Goal: Navigation & Orientation: Find specific page/section

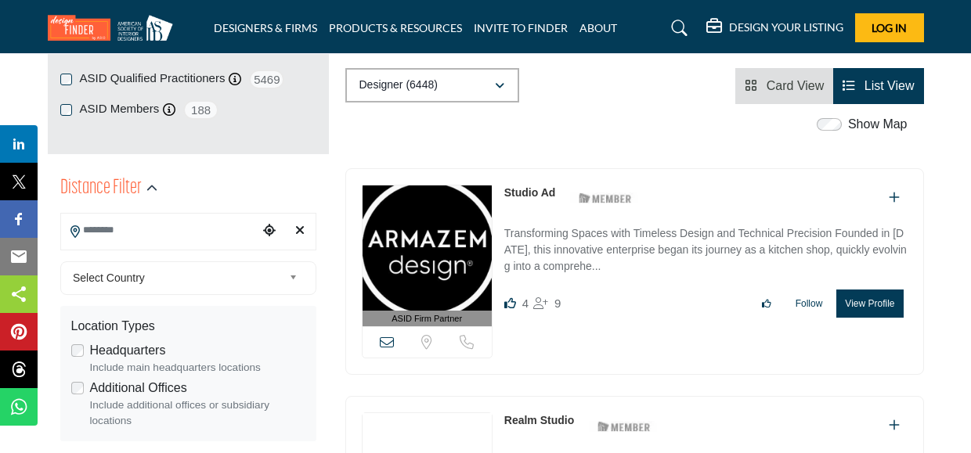
scroll to position [304, 0]
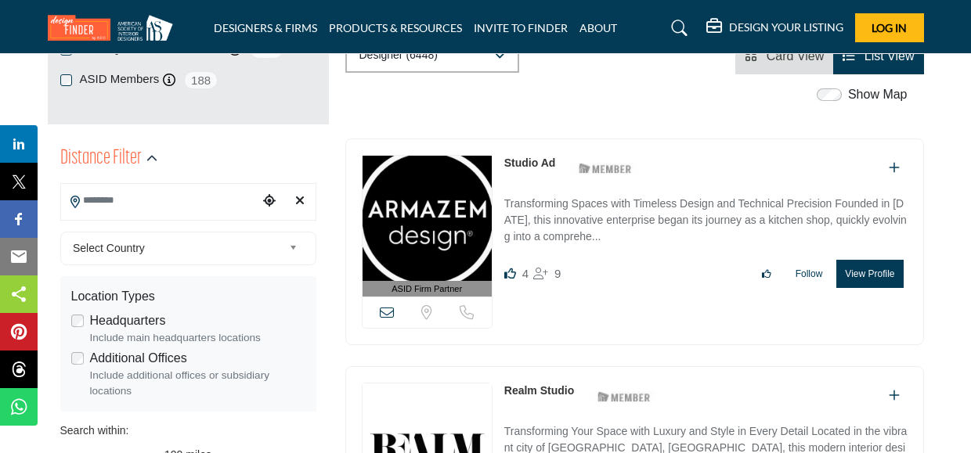
click at [187, 200] on input "Search Location" at bounding box center [159, 201] width 197 height 31
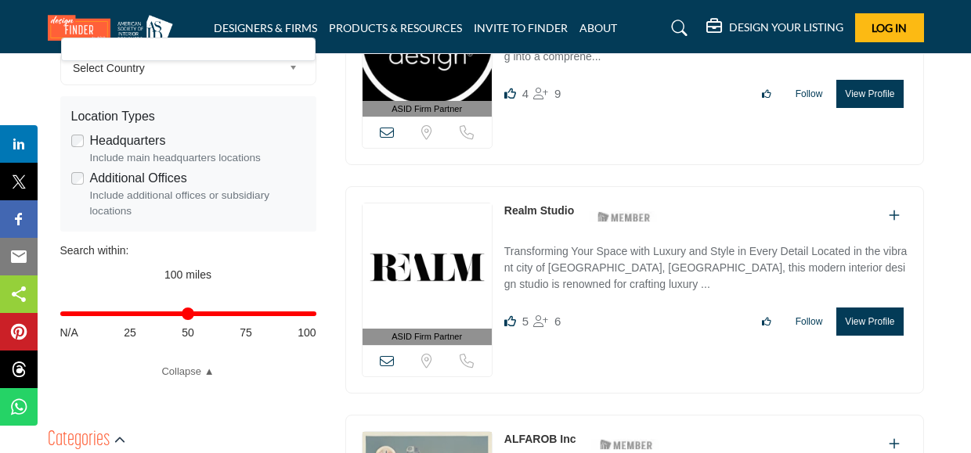
scroll to position [492, 0]
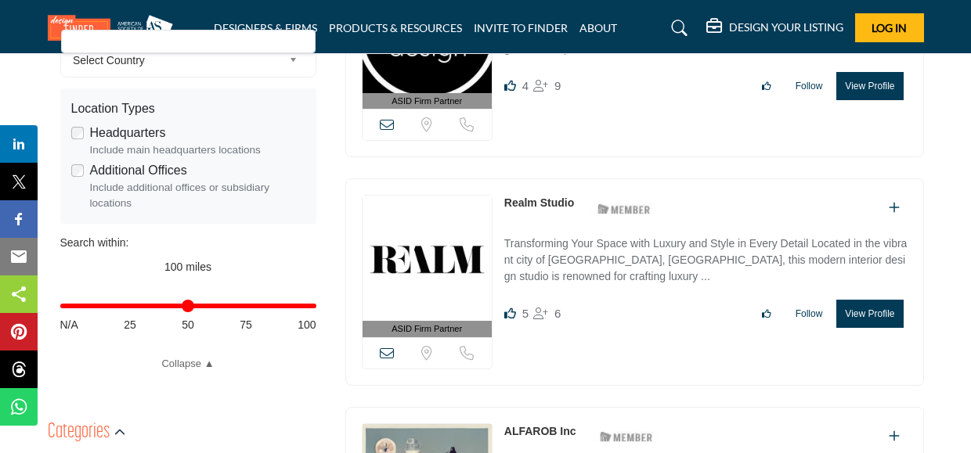
type input "**"
drag, startPoint x: 305, startPoint y: 315, endPoint x: 200, endPoint y: 308, distance: 105.9
click at [200, 308] on div "Distance in miles N/A 25 50 75 100" at bounding box center [188, 313] width 256 height 61
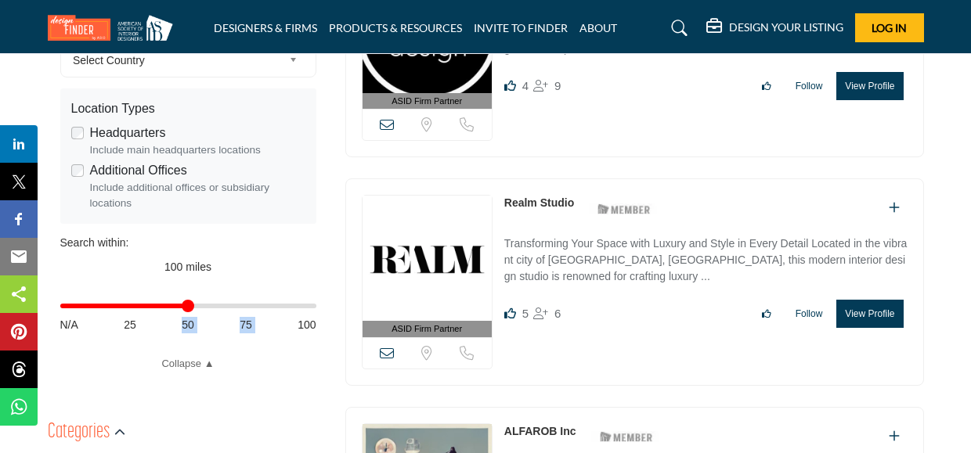
drag, startPoint x: 314, startPoint y: 308, endPoint x: 182, endPoint y: 297, distance: 132.7
type input "**"
click at [182, 305] on input "Distance in miles" at bounding box center [188, 306] width 256 height 3
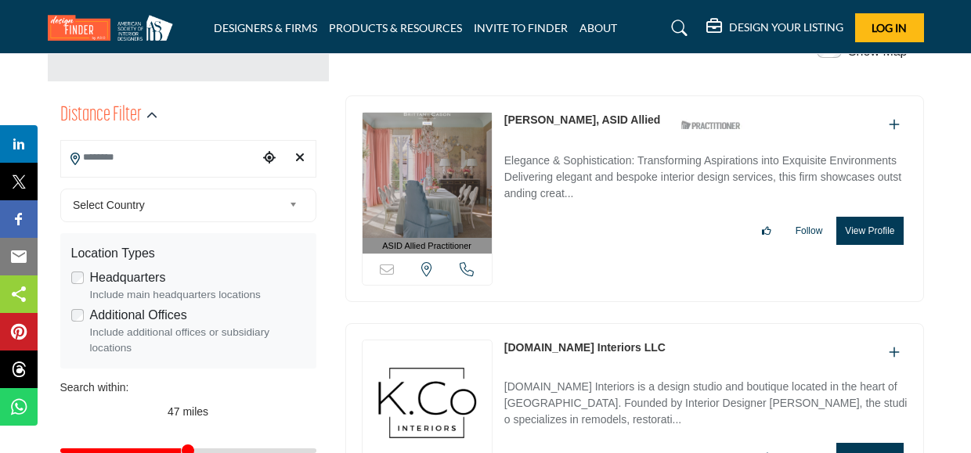
scroll to position [350, 0]
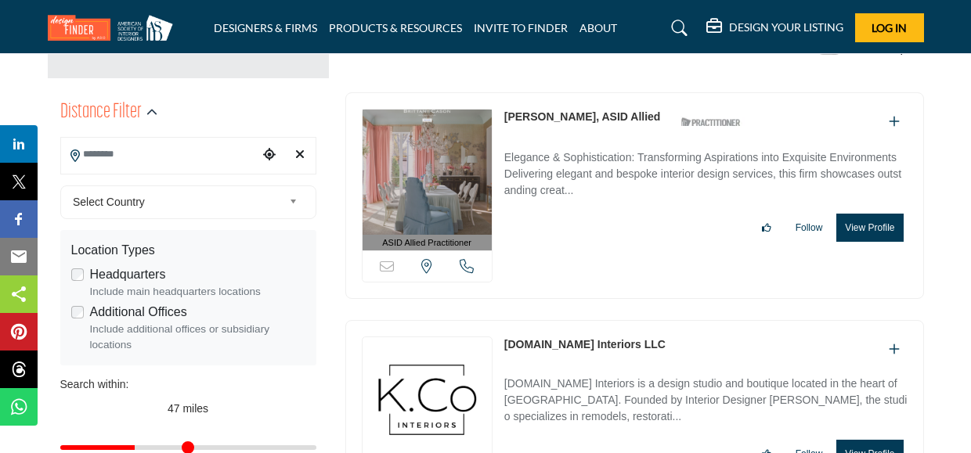
drag, startPoint x: 182, startPoint y: 446, endPoint x: 115, endPoint y: 444, distance: 67.4
type input "**"
click at [115, 446] on input "Distance in miles" at bounding box center [188, 447] width 256 height 3
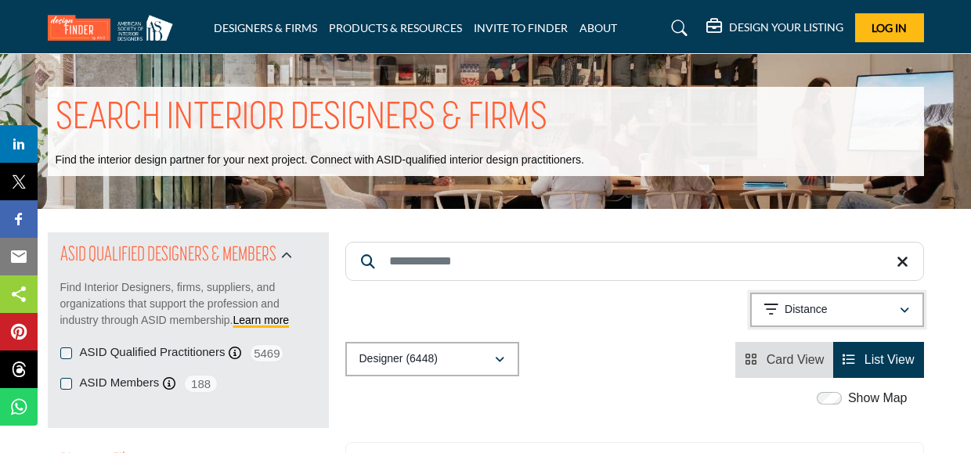
click at [795, 318] on div "Distance" at bounding box center [831, 310] width 135 height 19
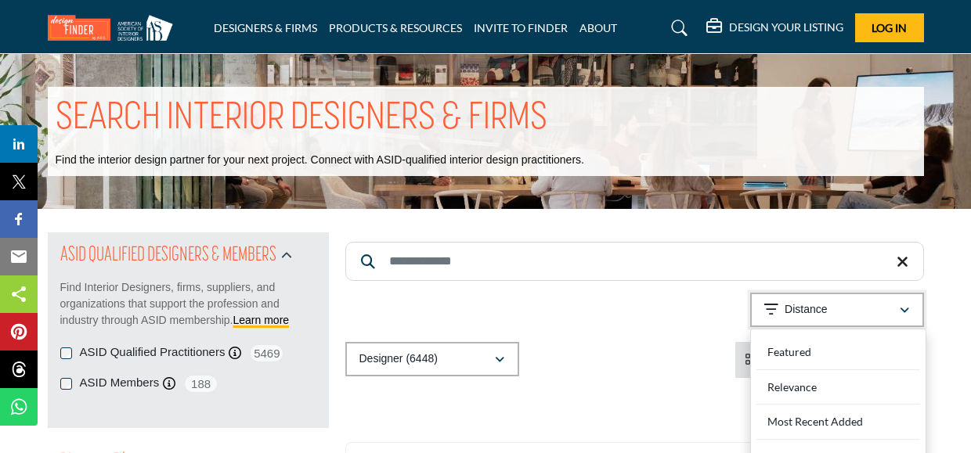
click at [795, 319] on div "Distance" at bounding box center [831, 310] width 135 height 19
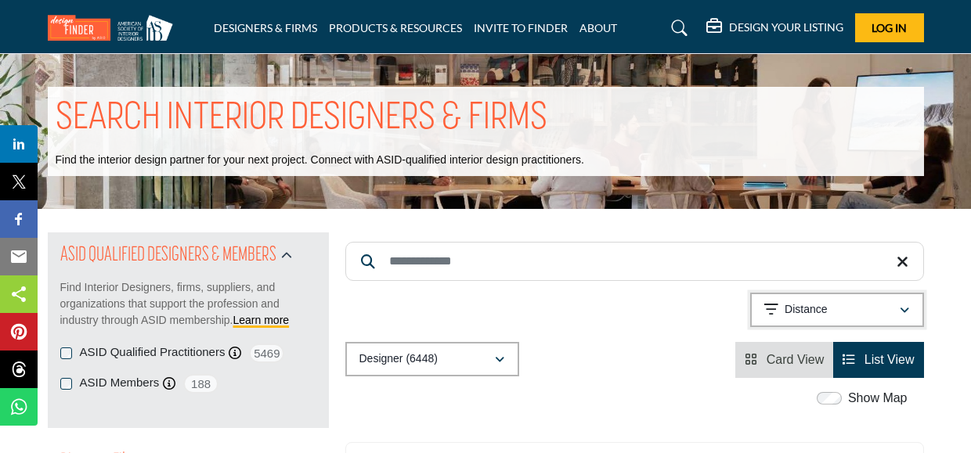
click at [795, 319] on div "Distance" at bounding box center [831, 310] width 135 height 19
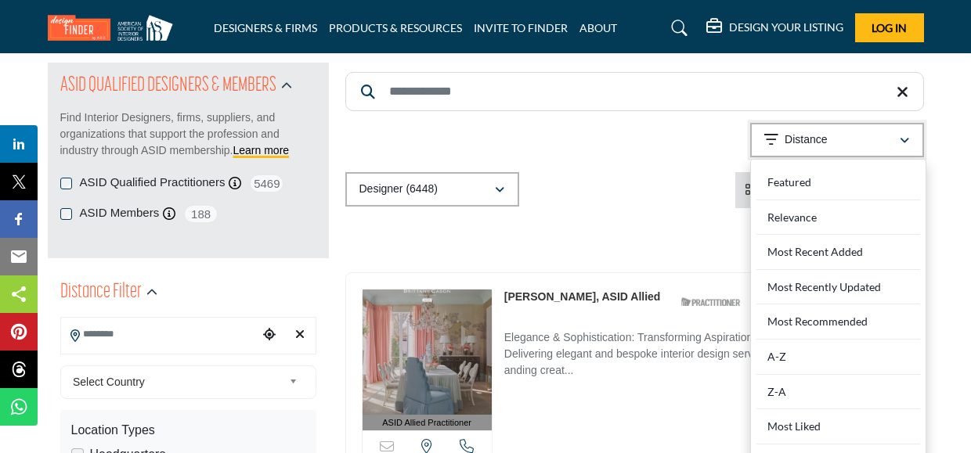
scroll to position [168, 0]
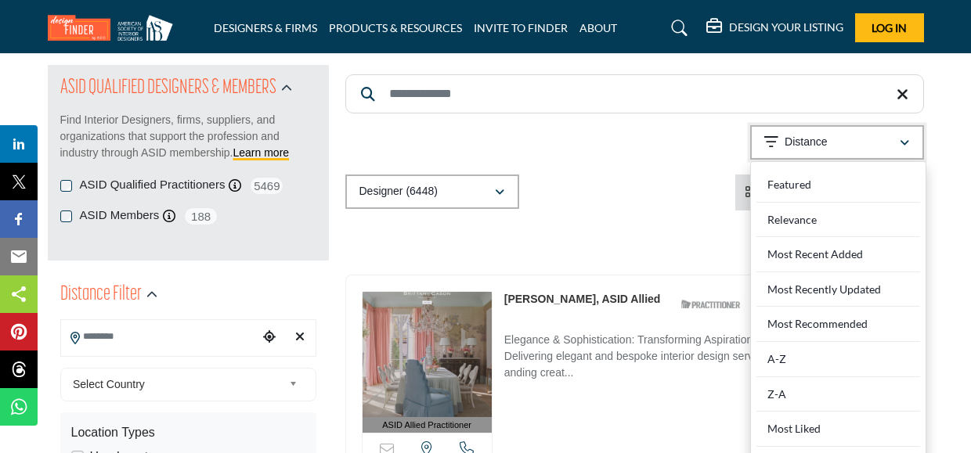
click at [845, 136] on div "Distance" at bounding box center [831, 142] width 135 height 19
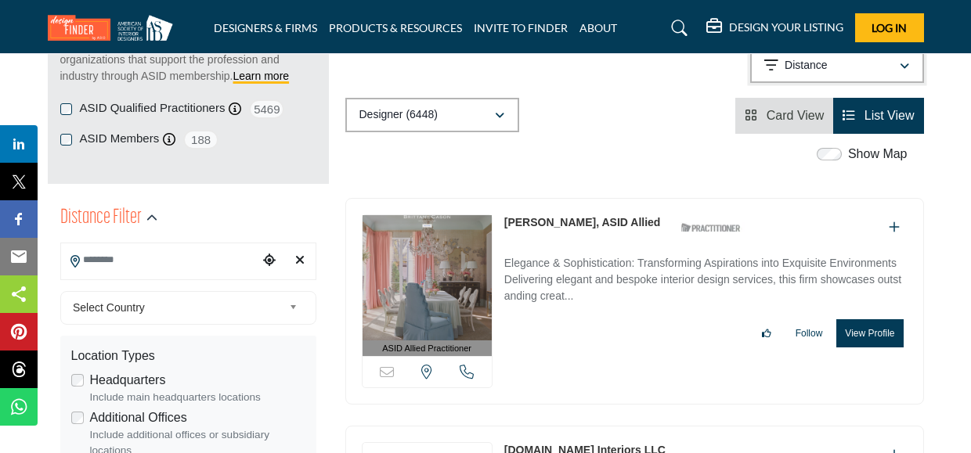
scroll to position [239, 0]
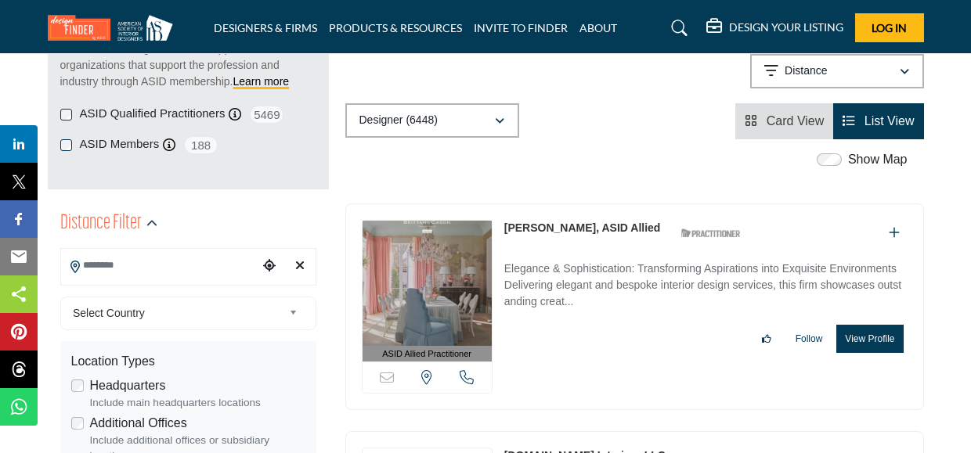
click at [230, 269] on input "Search Location" at bounding box center [159, 266] width 197 height 31
type input "*****"
click at [155, 227] on icon "button" at bounding box center [151, 223] width 11 height 11
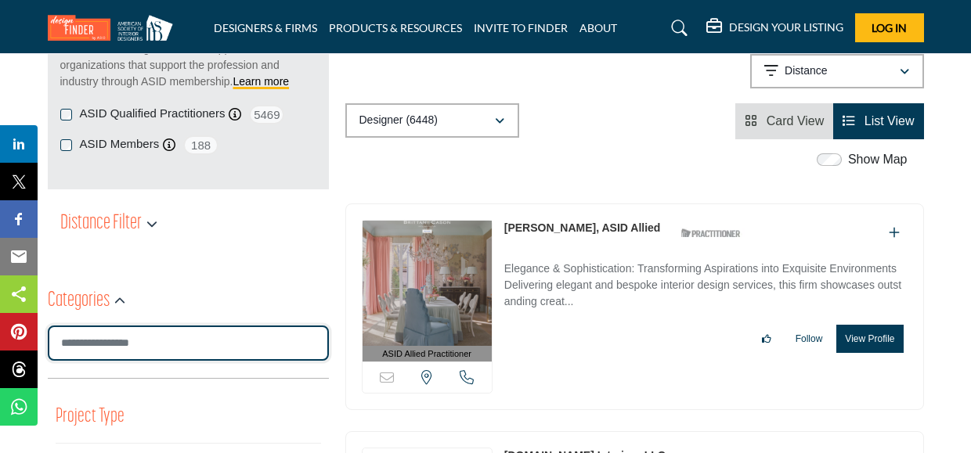
click at [147, 352] on input "Search Category" at bounding box center [188, 343] width 281 height 35
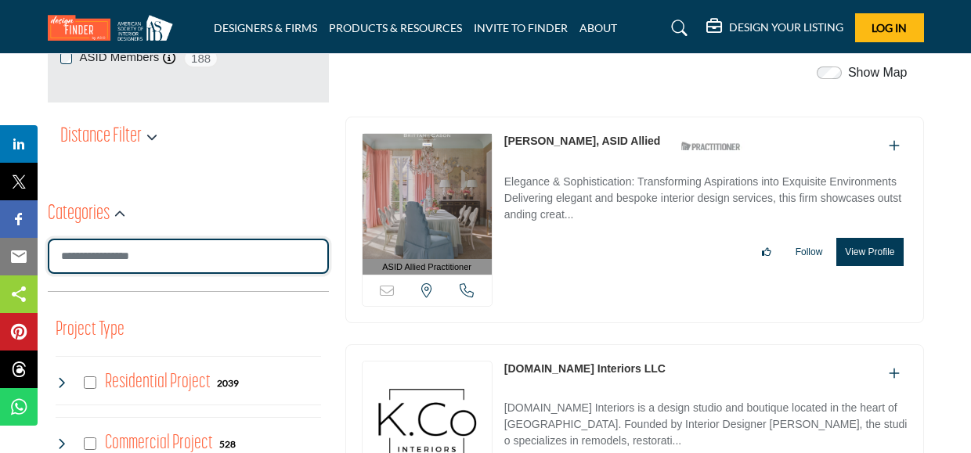
scroll to position [326, 0]
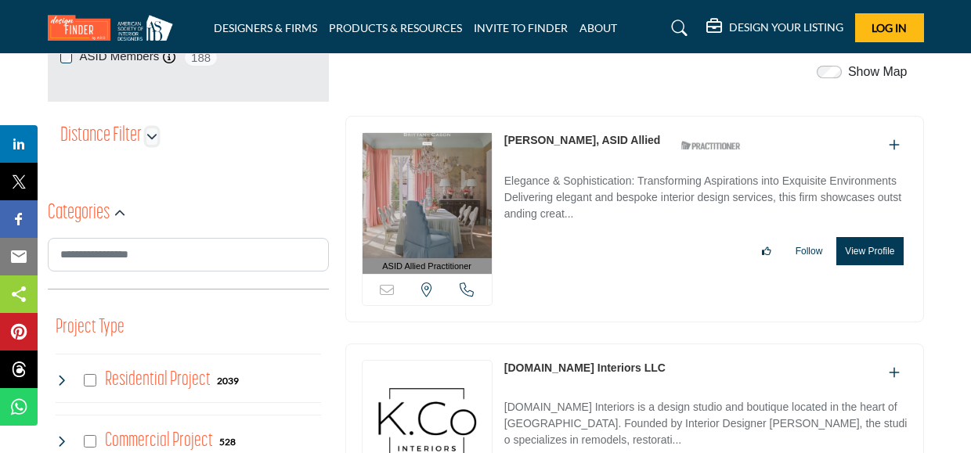
click at [148, 140] on icon "button" at bounding box center [151, 136] width 11 height 11
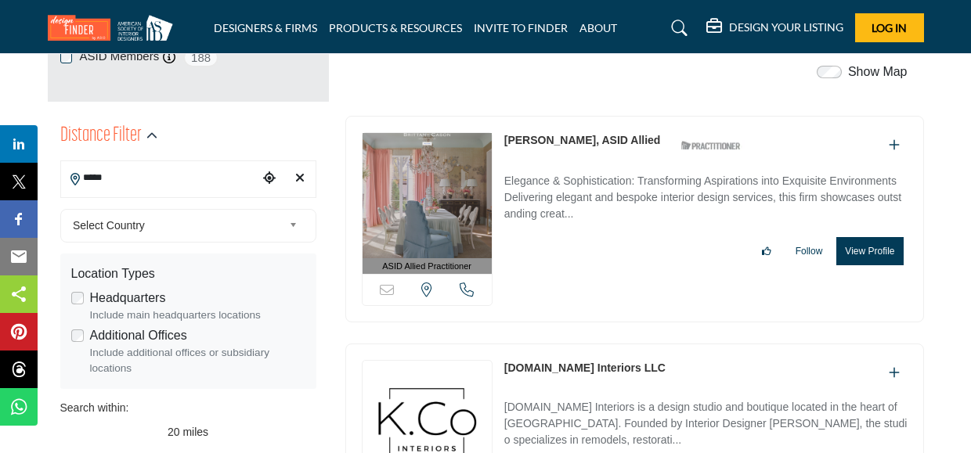
click at [143, 189] on input "*****" at bounding box center [159, 178] width 197 height 31
click at [281, 178] on div at bounding box center [286, 179] width 57 height 34
click at [274, 178] on icon "Choose your current location" at bounding box center [269, 177] width 13 height 13
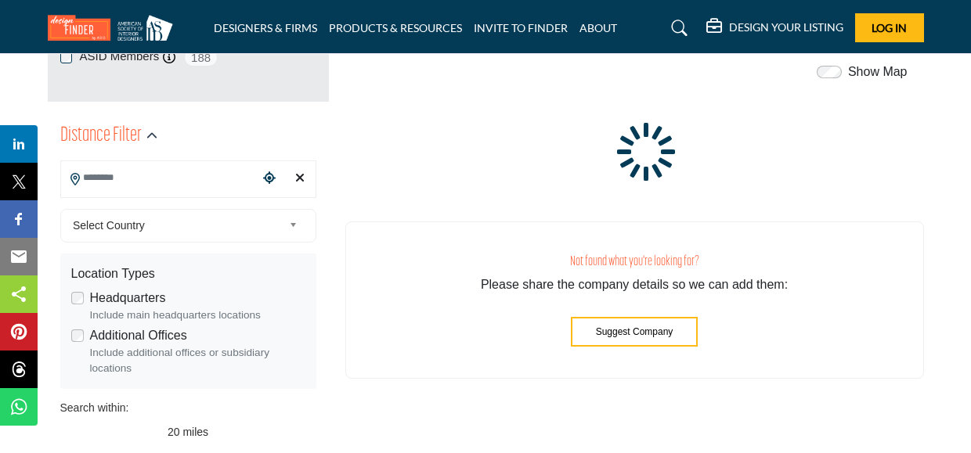
click at [234, 178] on input "Search Location" at bounding box center [159, 178] width 197 height 31
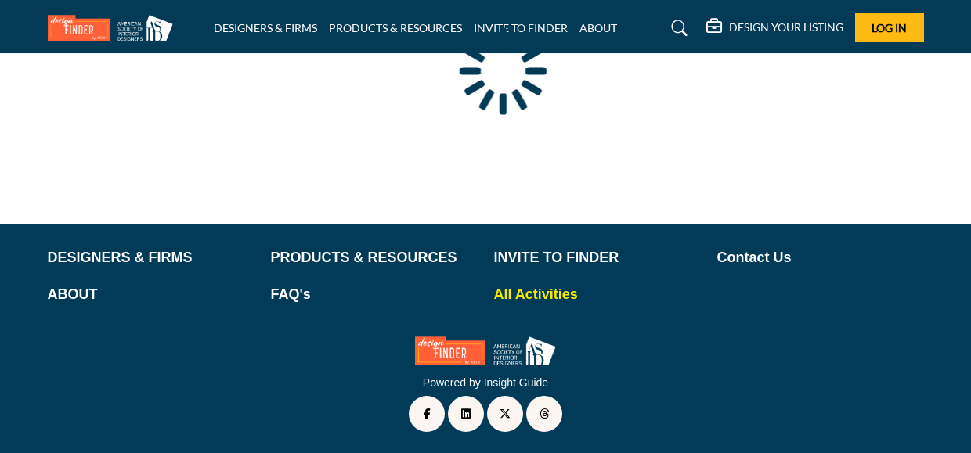
scroll to position [242, 0]
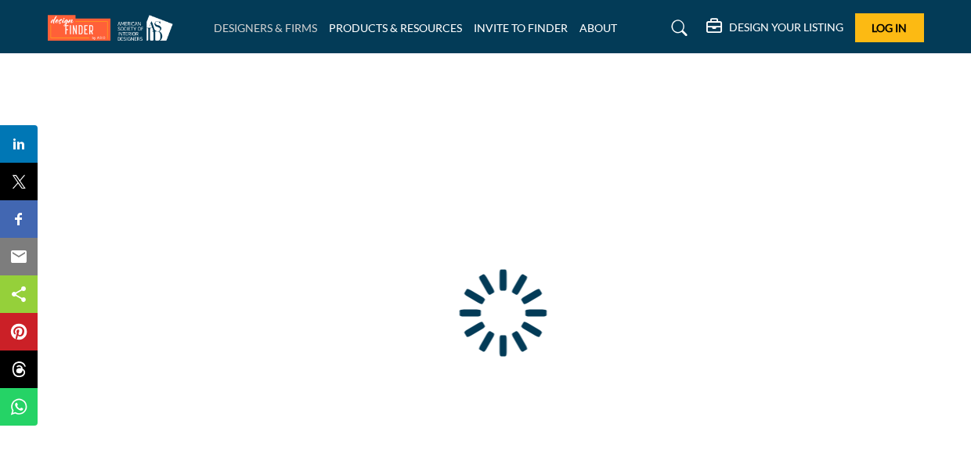
click at [292, 25] on link "DESIGNERS & FIRMS" at bounding box center [265, 27] width 103 height 13
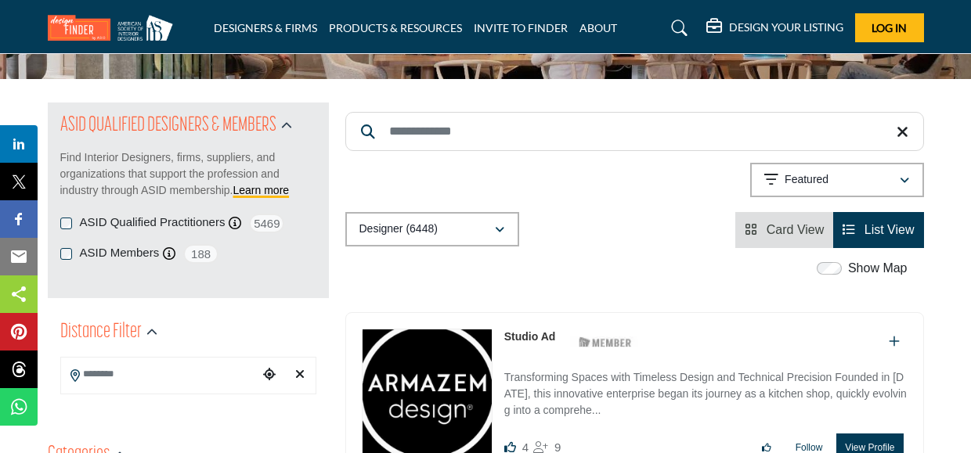
scroll to position [145, 0]
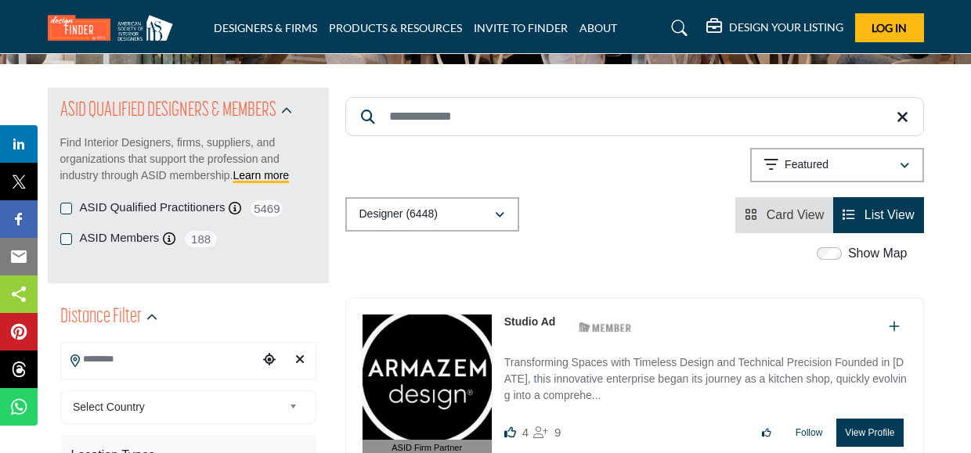
click at [156, 362] on input "Search Location" at bounding box center [159, 359] width 197 height 31
type input "******"
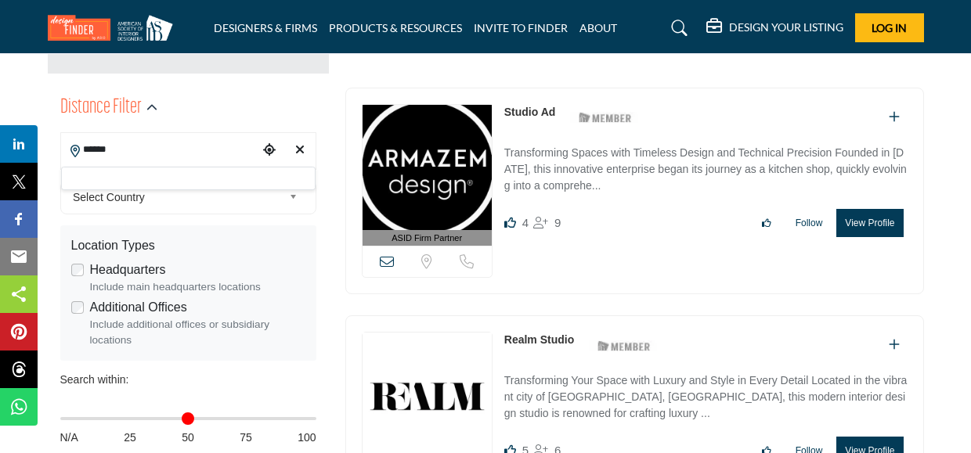
scroll to position [351, 0]
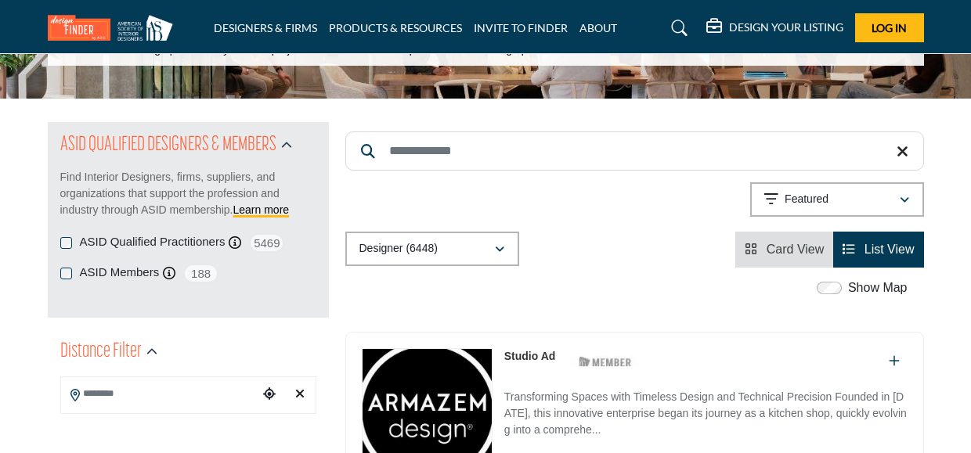
scroll to position [166, 0]
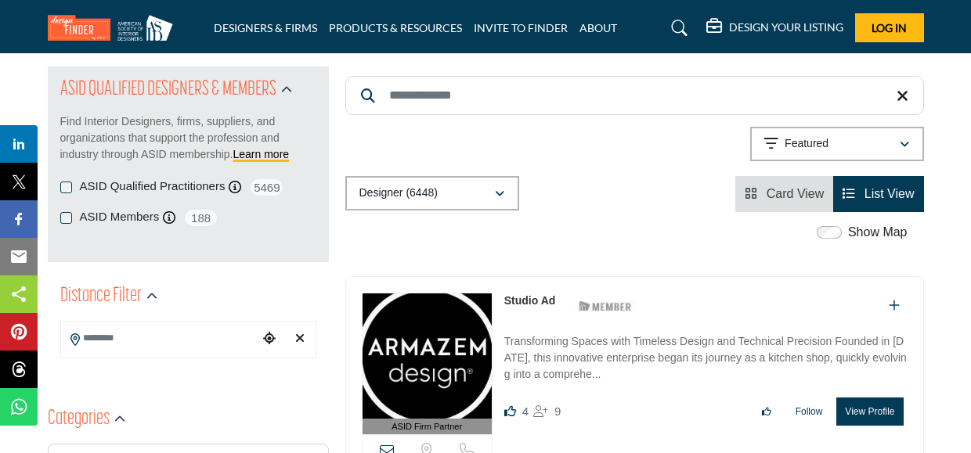
click at [175, 347] on input "Search Location" at bounding box center [159, 338] width 197 height 31
type input "*****"
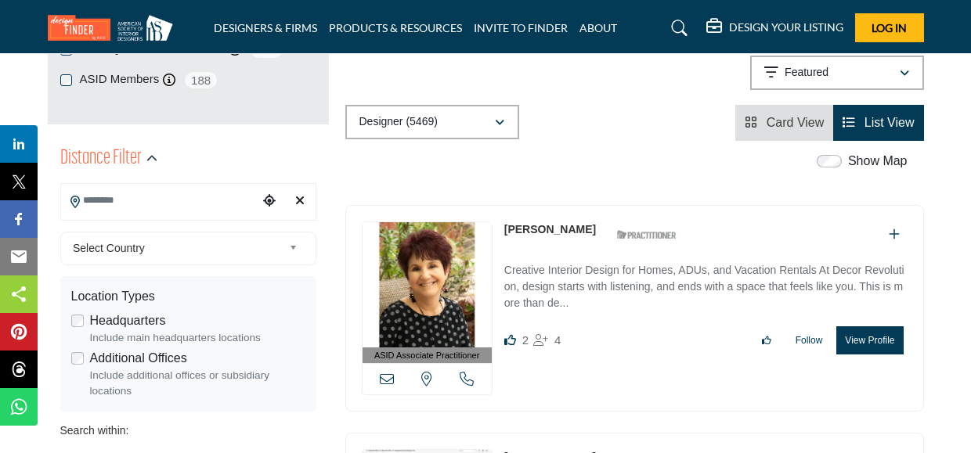
scroll to position [305, 0]
click at [93, 207] on input "Search Location" at bounding box center [159, 200] width 197 height 31
type input "*****"
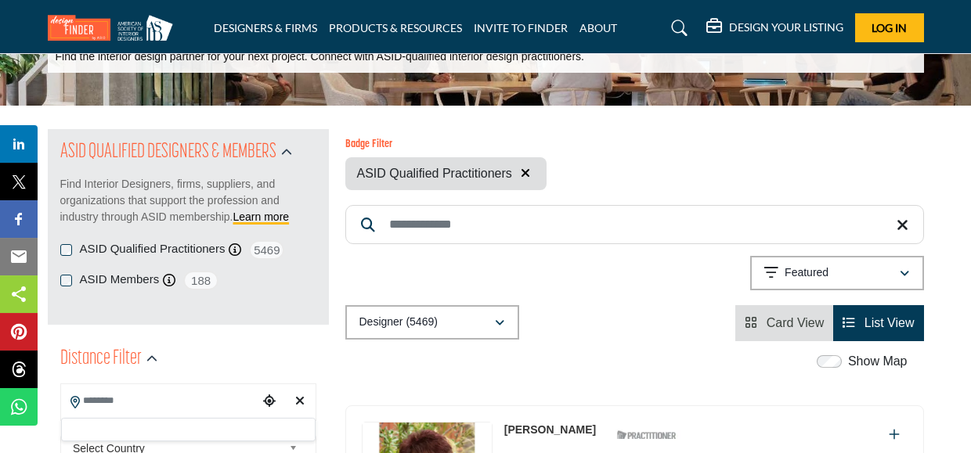
scroll to position [125, 0]
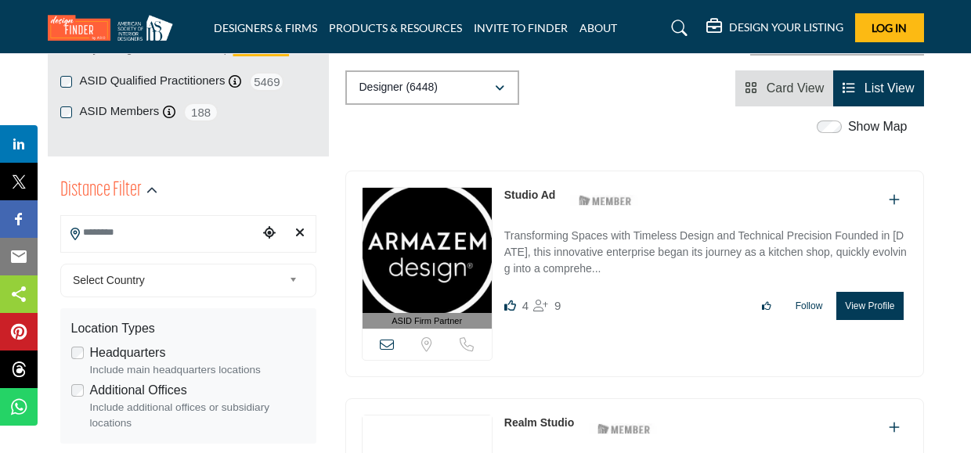
scroll to position [283, 0]
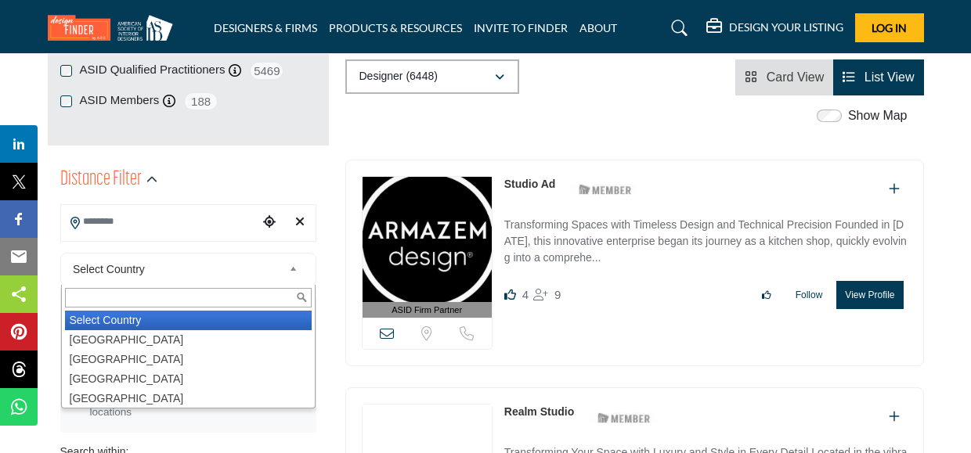
click at [258, 277] on span "Select Country" at bounding box center [178, 269] width 210 height 19
click at [212, 330] on li "Select Country" at bounding box center [188, 321] width 247 height 20
click at [220, 270] on span "Select Country" at bounding box center [178, 269] width 210 height 19
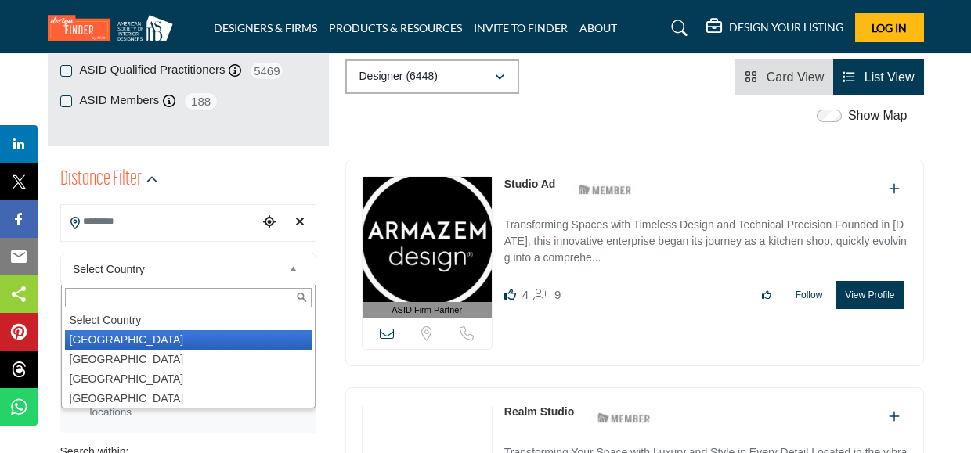
click at [172, 337] on li "United States" at bounding box center [188, 340] width 247 height 20
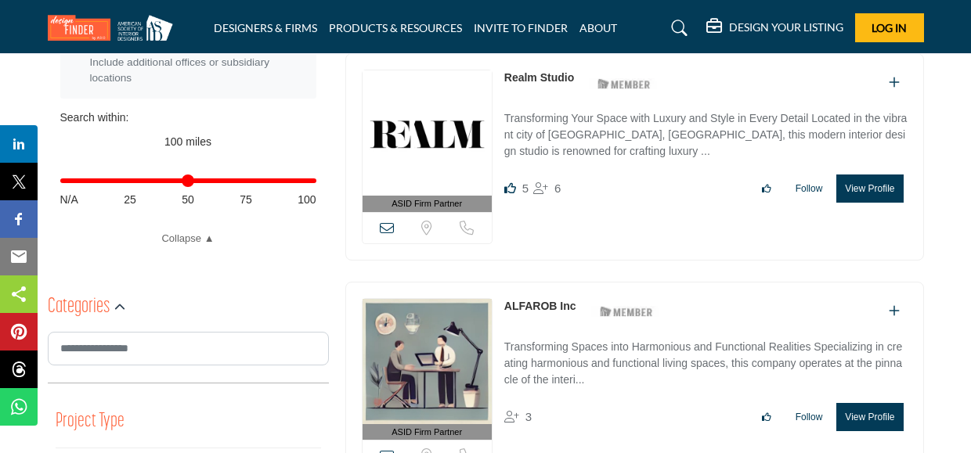
scroll to position [643, 0]
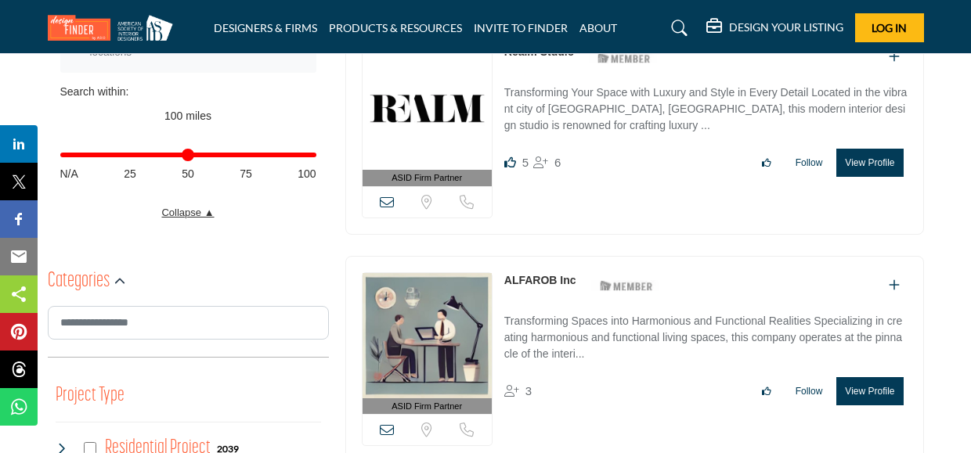
click at [214, 213] on link "Collapse ▲" at bounding box center [188, 213] width 256 height 16
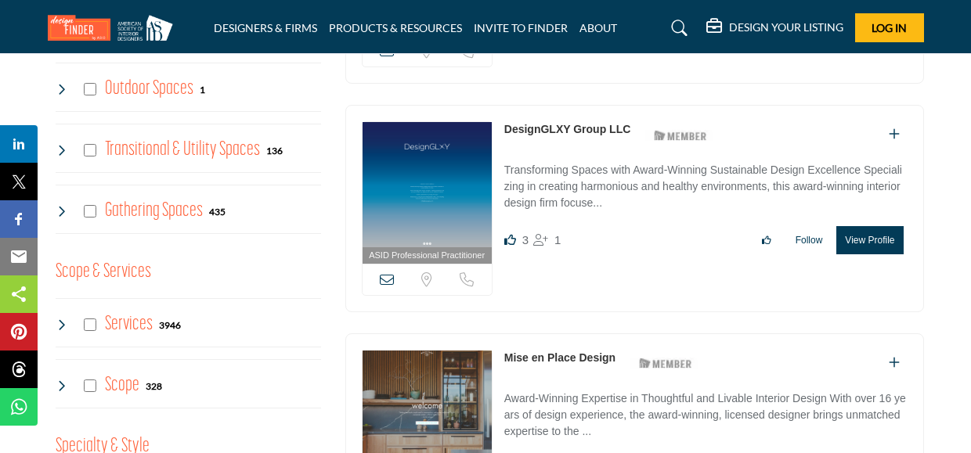
scroll to position [1046, 0]
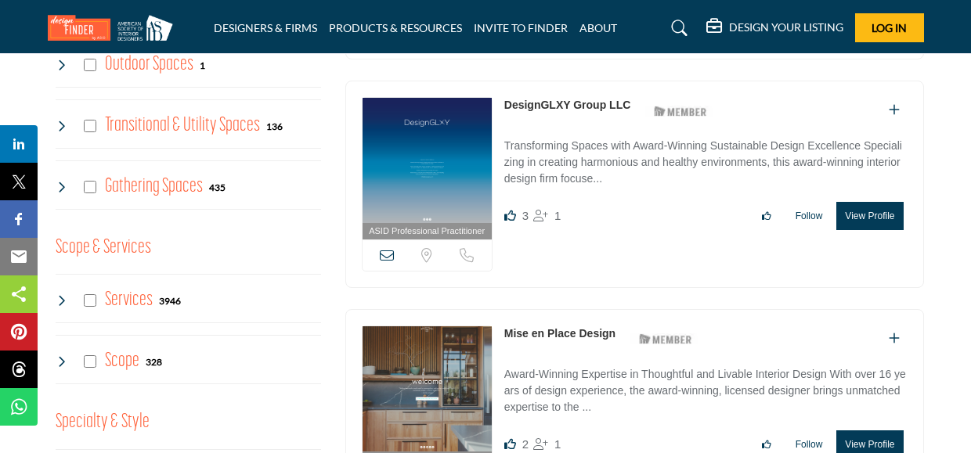
click at [67, 305] on icon at bounding box center [62, 300] width 13 height 13
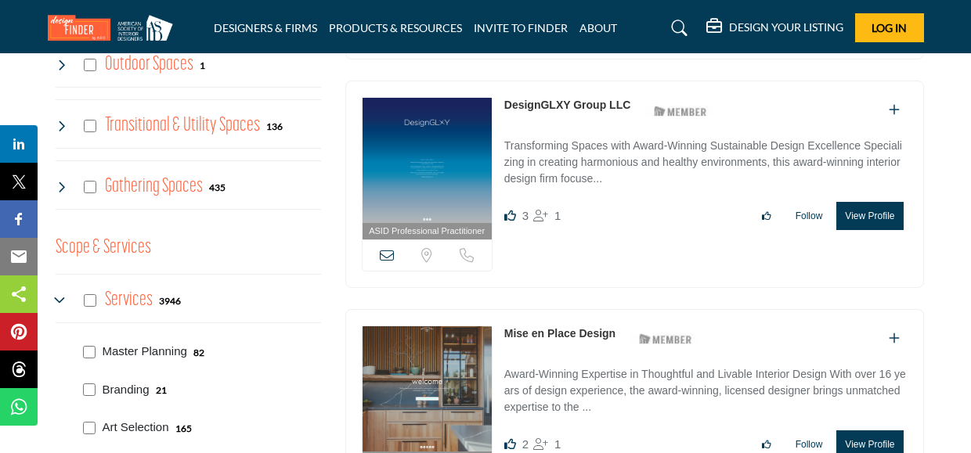
click at [67, 305] on icon at bounding box center [62, 300] width 13 height 13
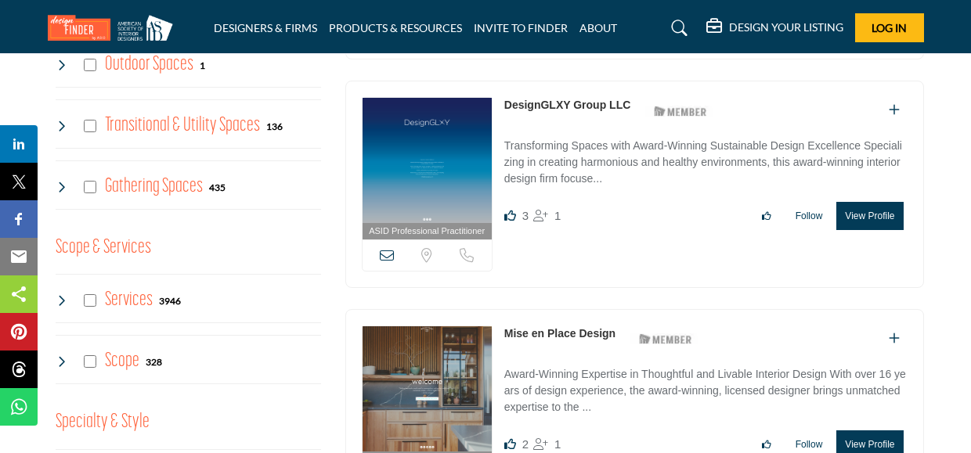
click at [67, 305] on icon at bounding box center [62, 300] width 13 height 13
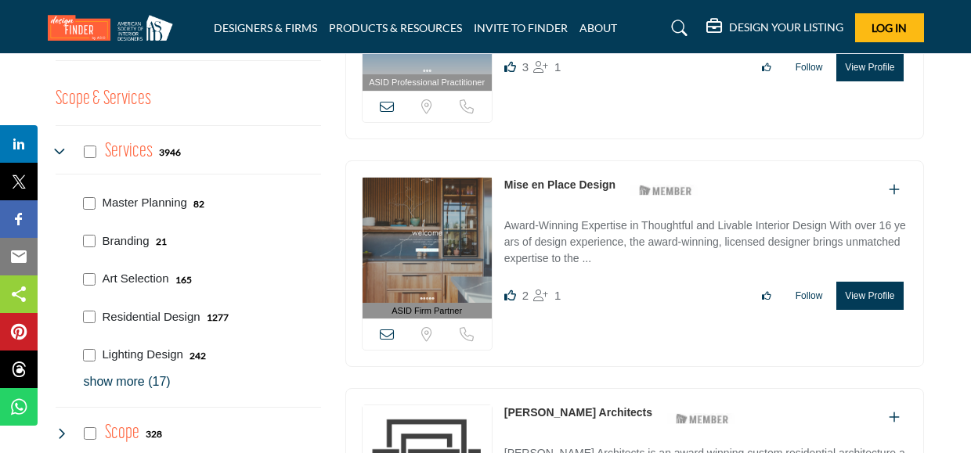
scroll to position [1195, 0]
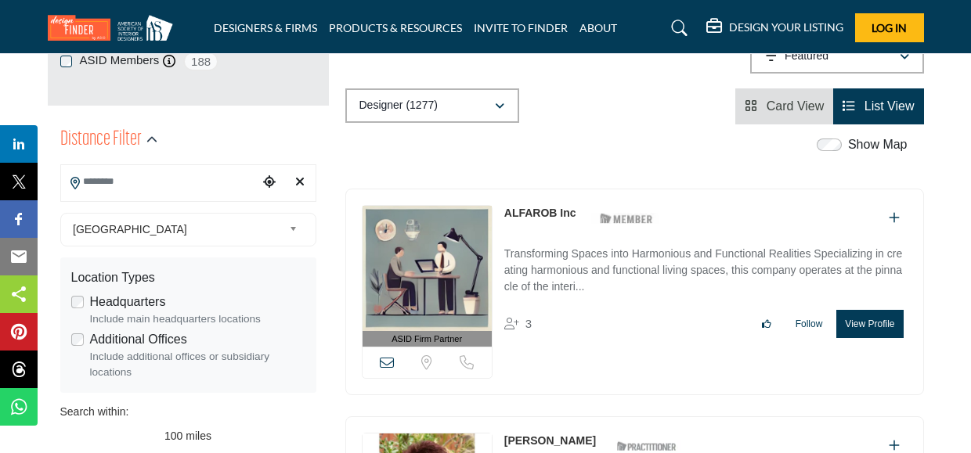
scroll to position [324, 0]
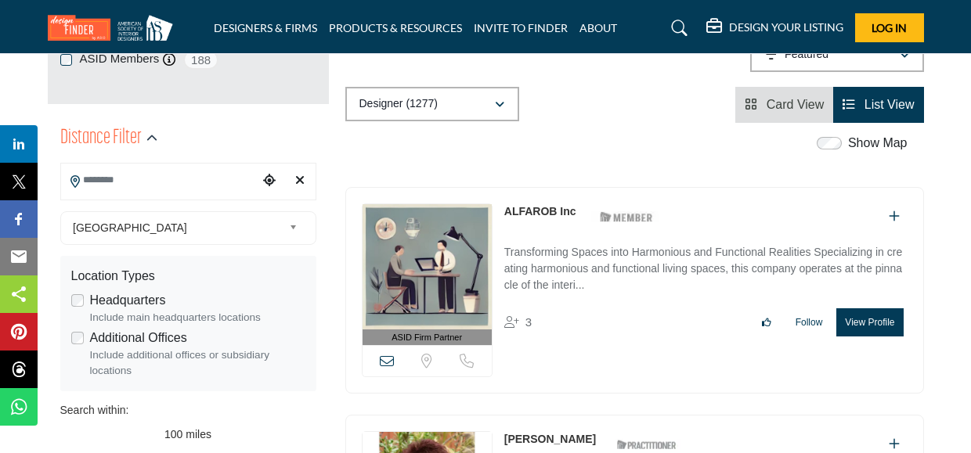
click at [141, 180] on input "Search Location" at bounding box center [159, 180] width 197 height 31
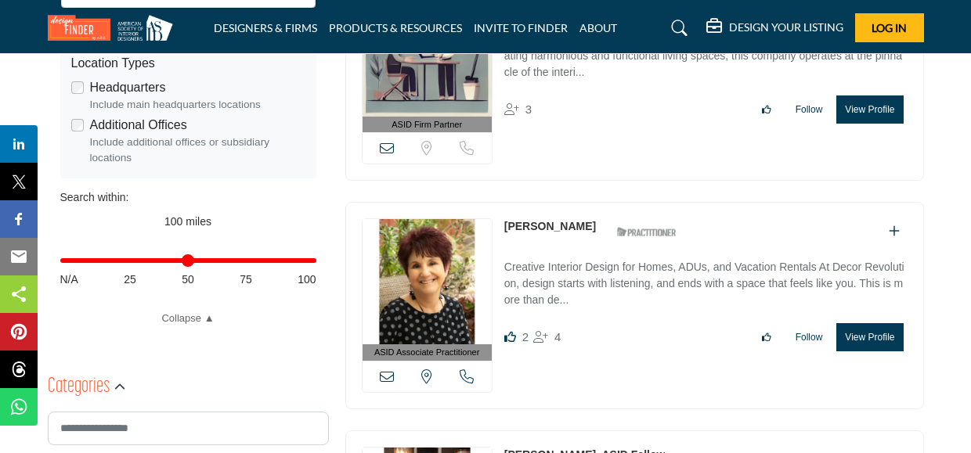
scroll to position [532, 0]
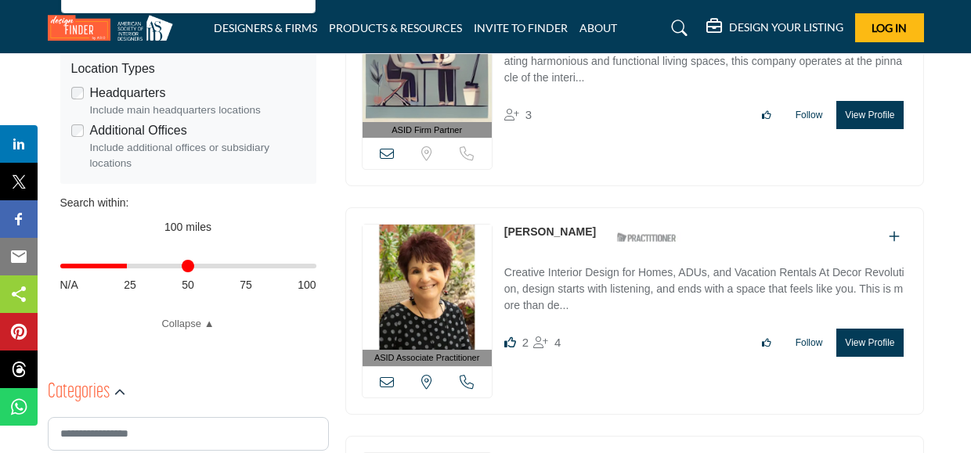
drag, startPoint x: 312, startPoint y: 270, endPoint x: 128, endPoint y: 283, distance: 184.4
type input "**"
click at [128, 268] on input "Distance in miles" at bounding box center [188, 266] width 256 height 3
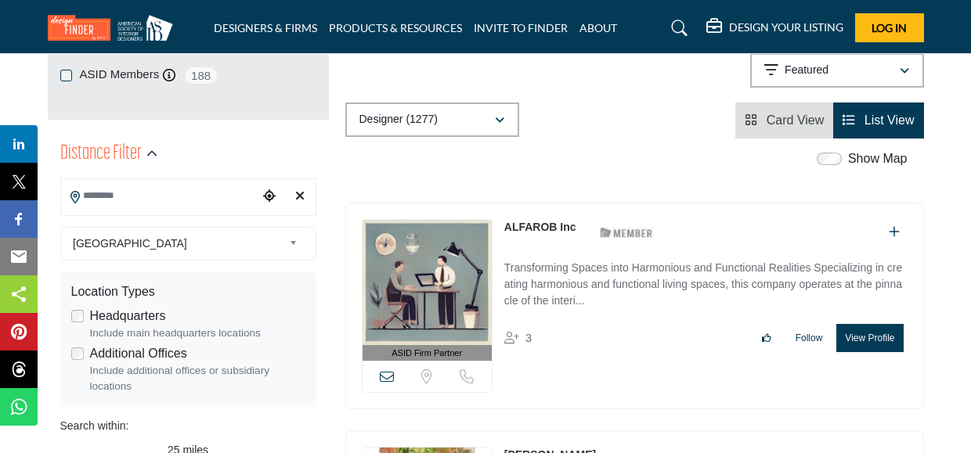
scroll to position [309, 0]
click at [128, 195] on input "Search Location" at bounding box center [159, 195] width 197 height 31
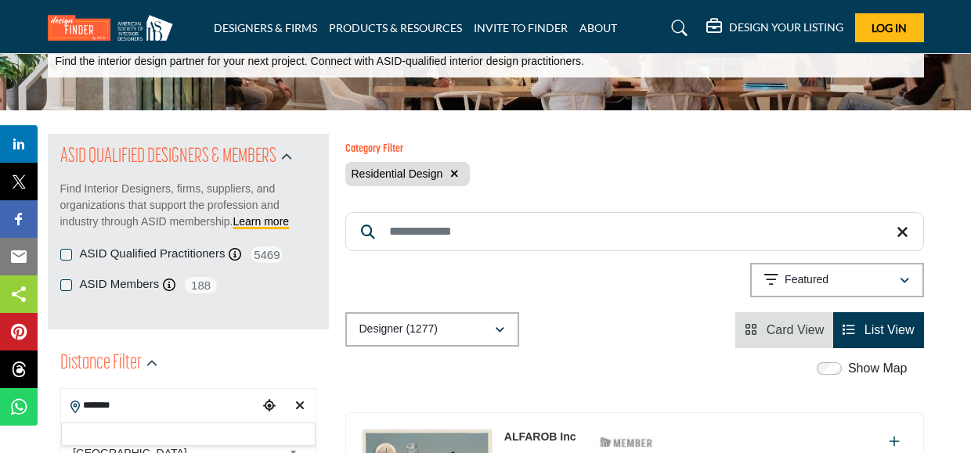
scroll to position [99, 0]
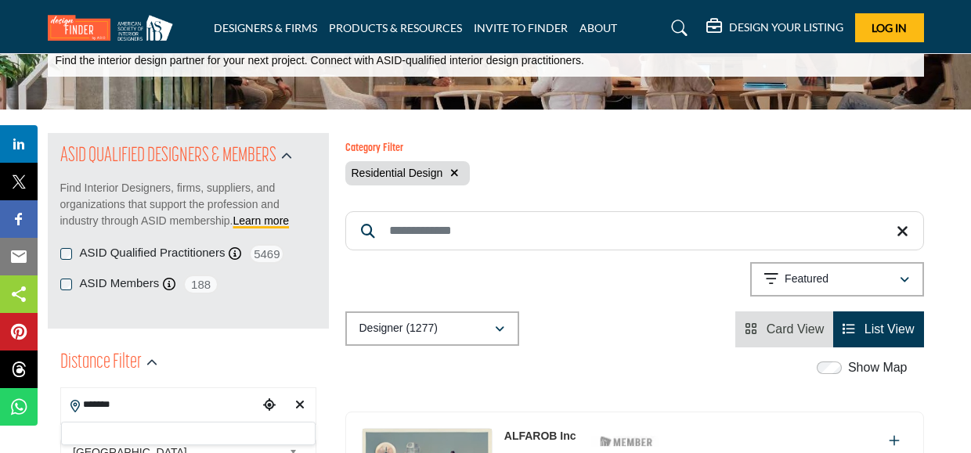
type input "******"
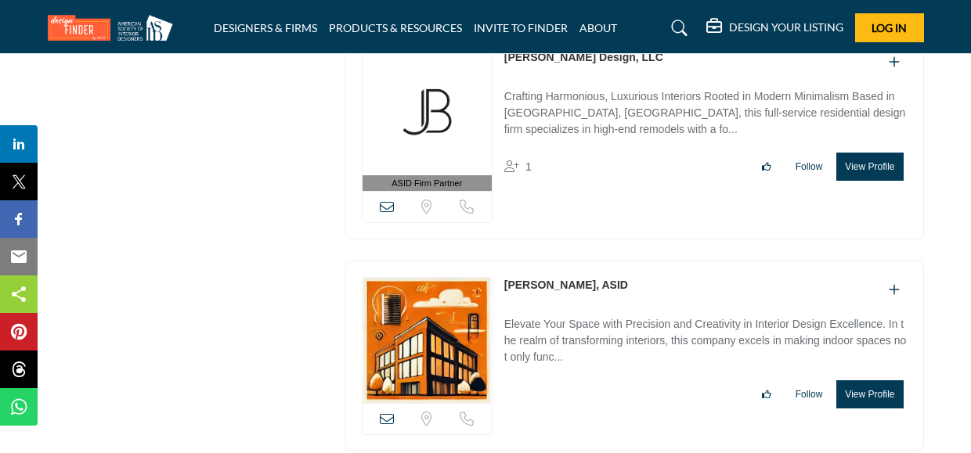
scroll to position [9095, 0]
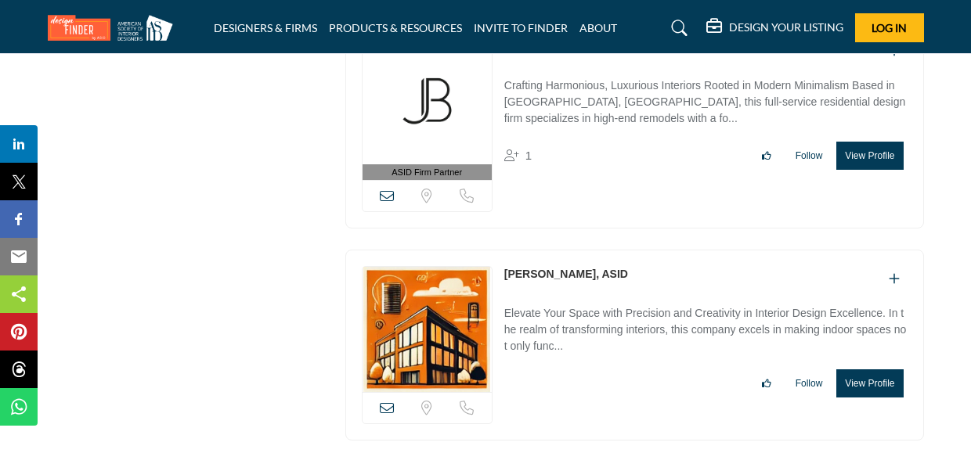
click at [548, 370] on div "Follow Following" at bounding box center [705, 384] width 403 height 28
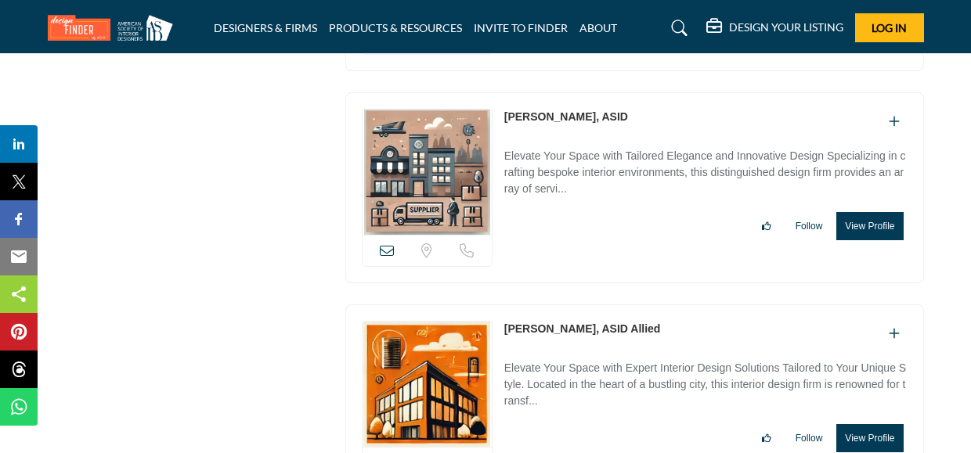
scroll to position [4018, 0]
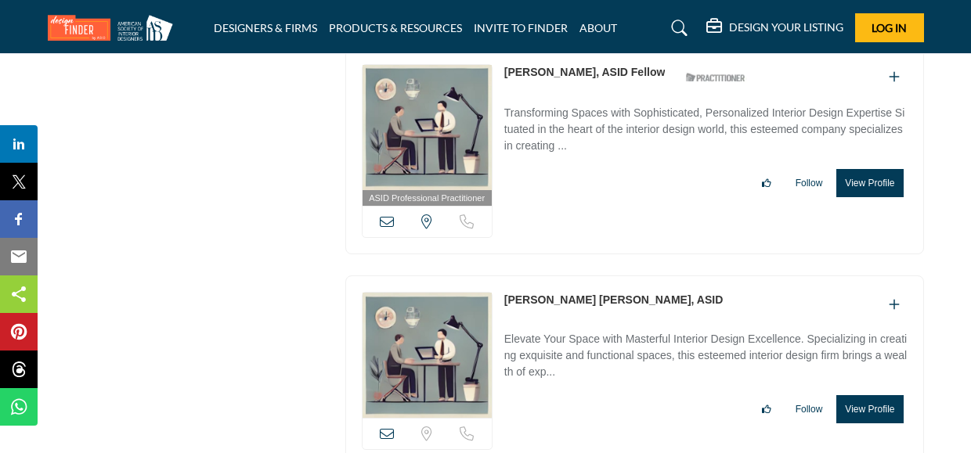
click at [680, 28] on icon at bounding box center [680, 28] width 16 height 16
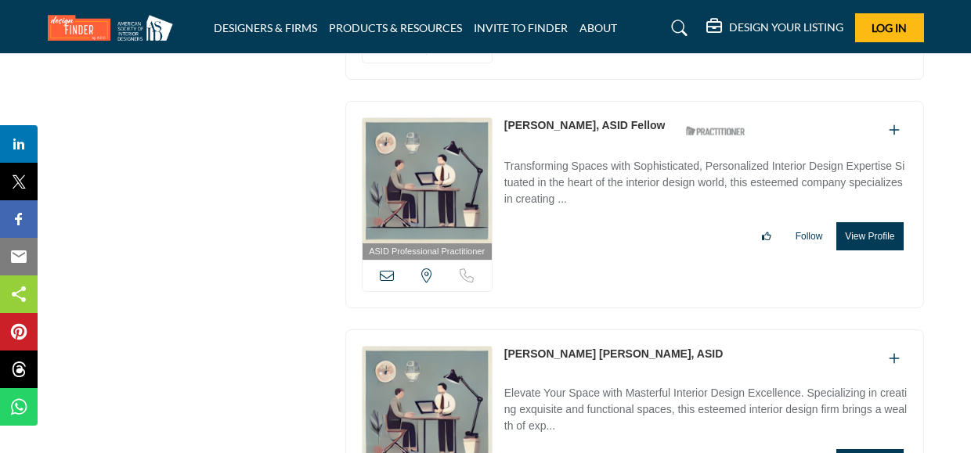
scroll to position [4072, 0]
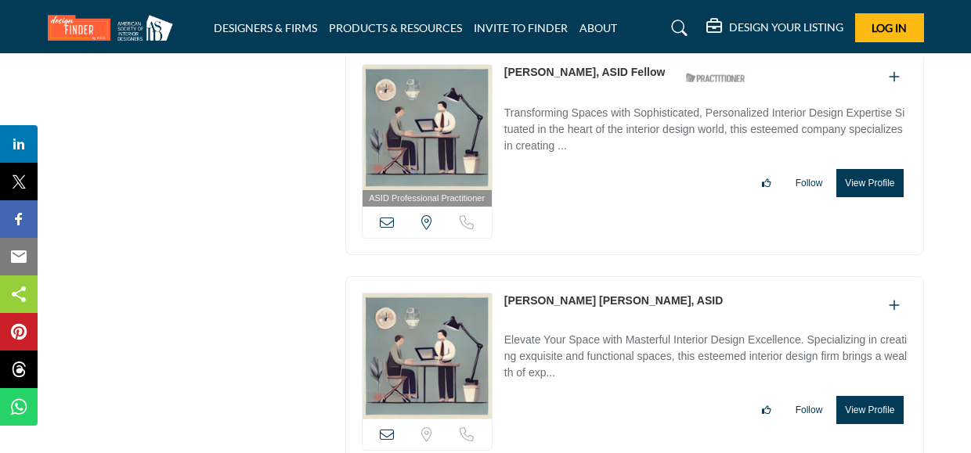
click at [679, 20] on icon at bounding box center [680, 28] width 16 height 16
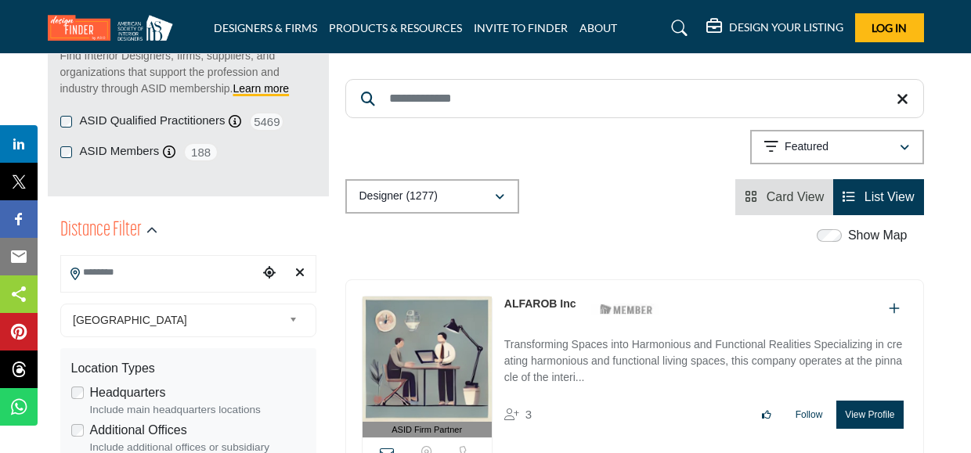
scroll to position [238, 0]
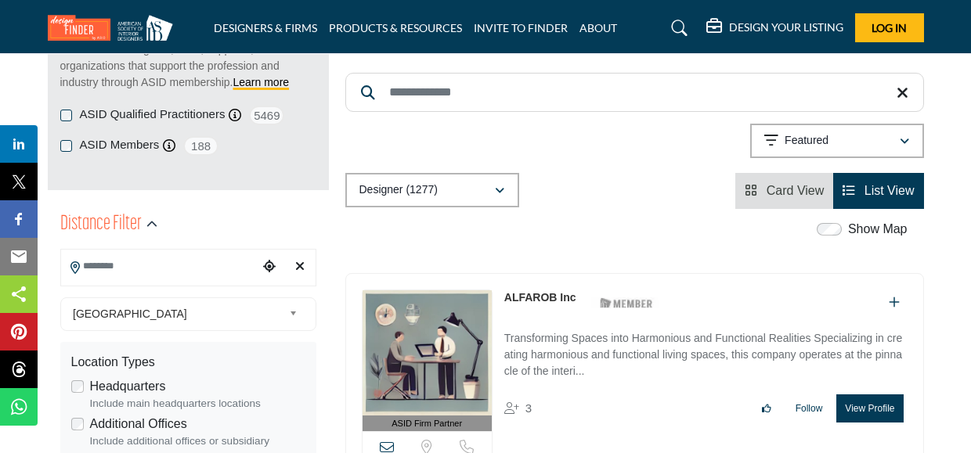
click at [173, 264] on input "Search Location" at bounding box center [159, 266] width 197 height 31
type input "******"
click at [151, 280] on input "******" at bounding box center [159, 266] width 197 height 31
click at [153, 276] on input "******" at bounding box center [159, 266] width 197 height 31
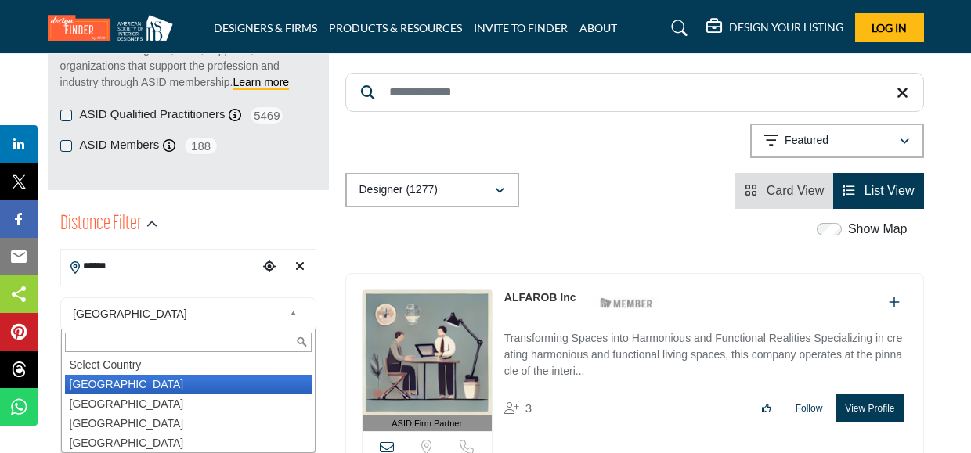
click at [218, 312] on span "United States" at bounding box center [178, 314] width 210 height 19
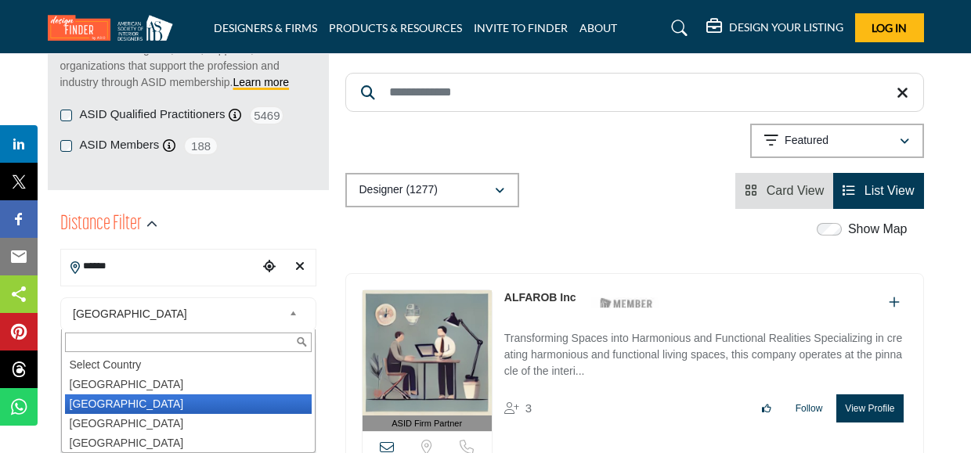
click at [171, 409] on li "Canada" at bounding box center [188, 405] width 247 height 20
type input "***"
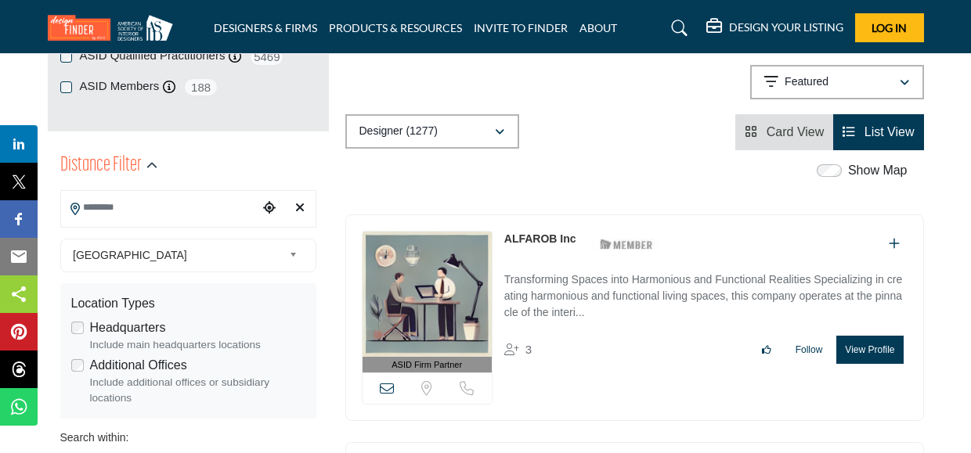
scroll to position [300, 0]
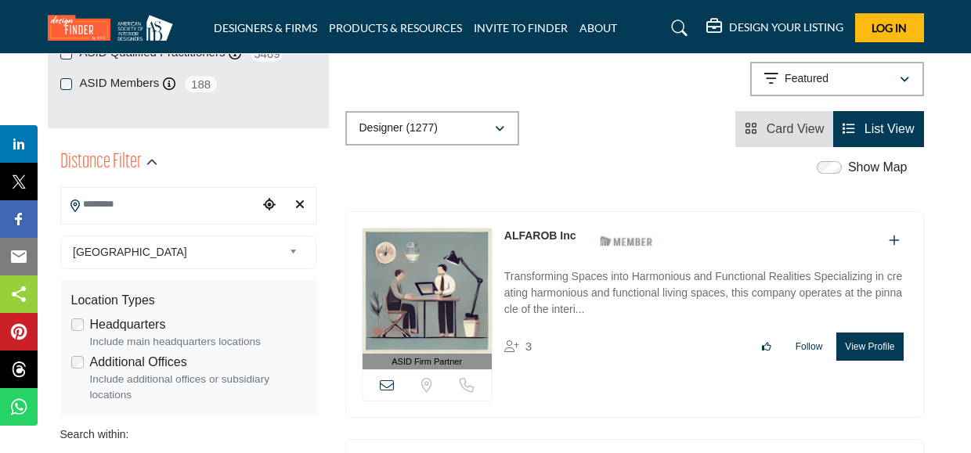
click at [213, 267] on div "Canada Select Country United States Canada Afghanistan land Islands Albania Alg…" at bounding box center [188, 253] width 256 height 34
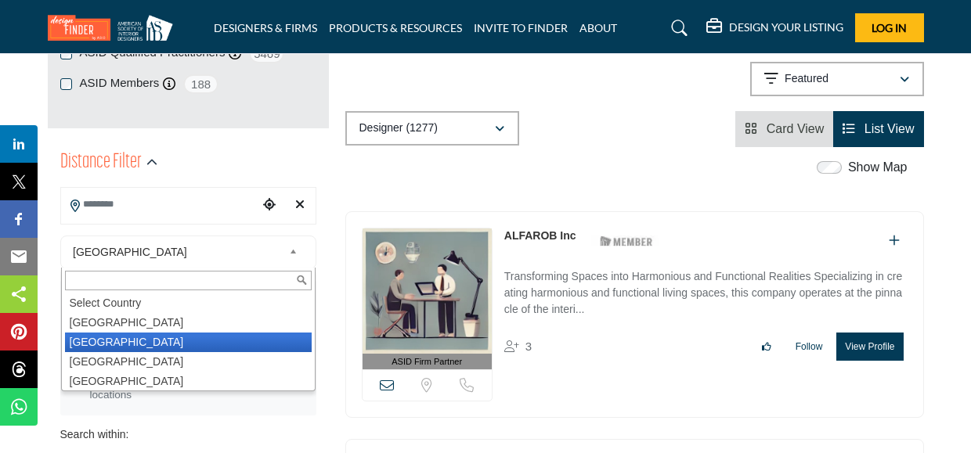
click at [208, 252] on span "Canada" at bounding box center [178, 252] width 210 height 19
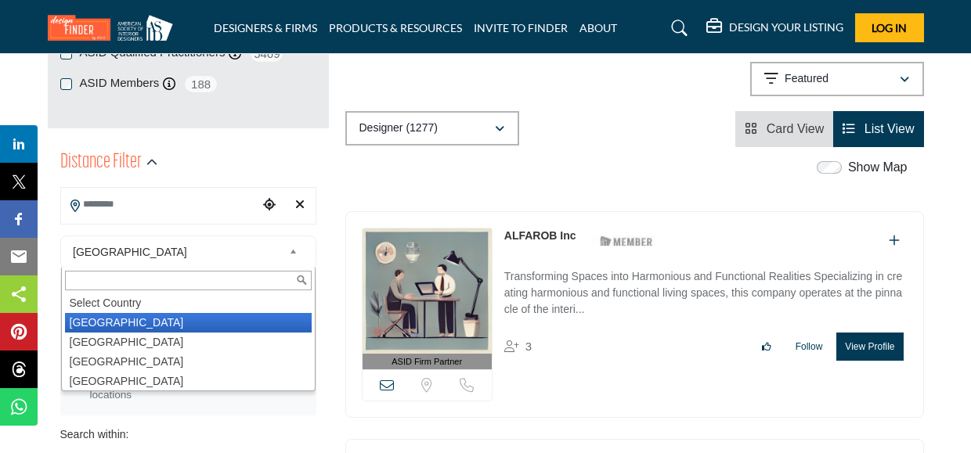
click at [148, 323] on li "United States" at bounding box center [188, 323] width 247 height 20
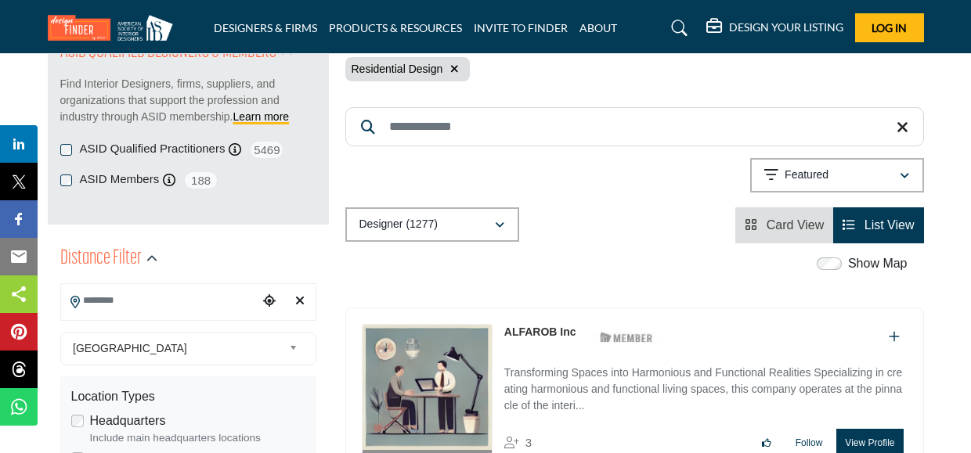
scroll to position [189, 0]
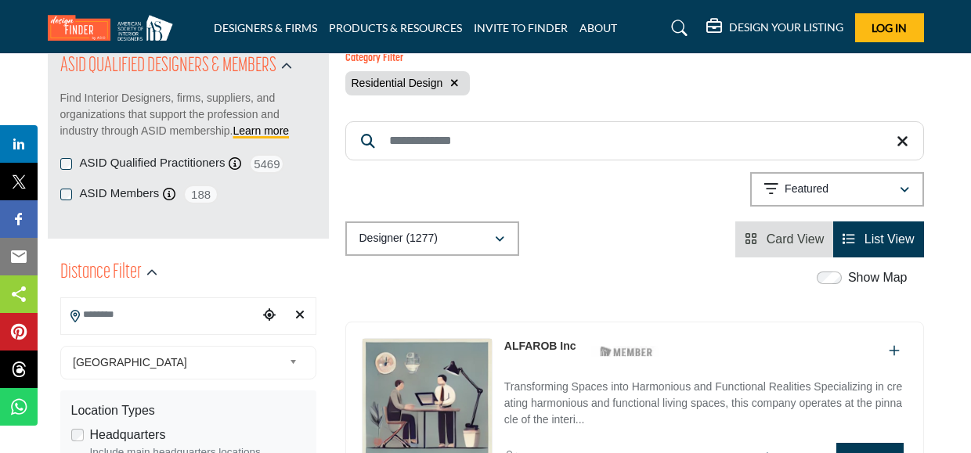
click at [204, 317] on input "Search Location" at bounding box center [159, 315] width 197 height 31
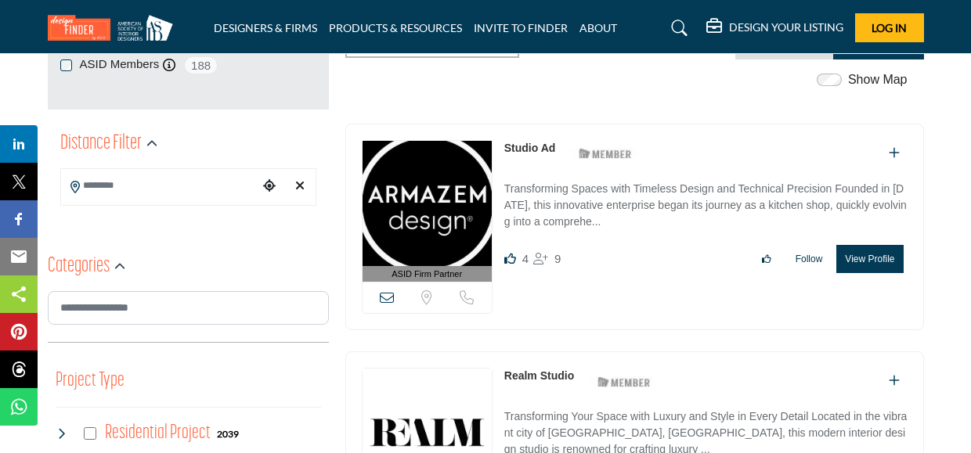
scroll to position [337, 0]
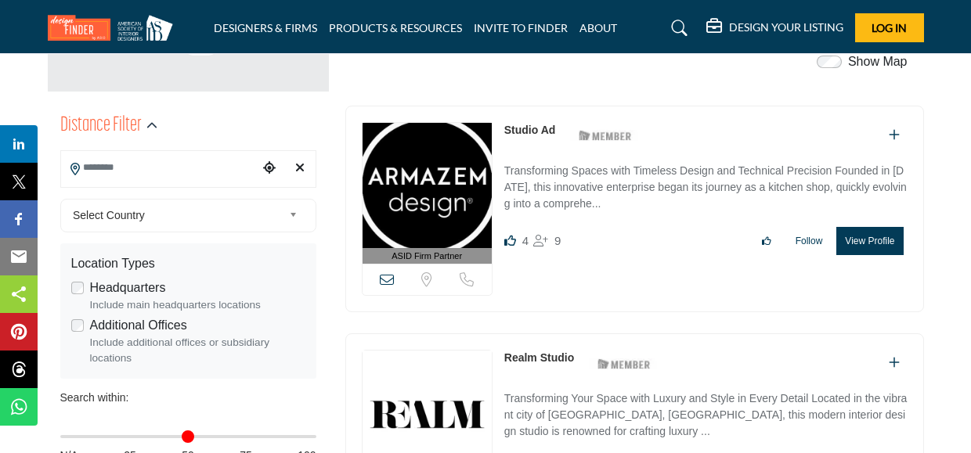
click at [153, 175] on input "Search Location" at bounding box center [159, 168] width 197 height 31
type input "*****"
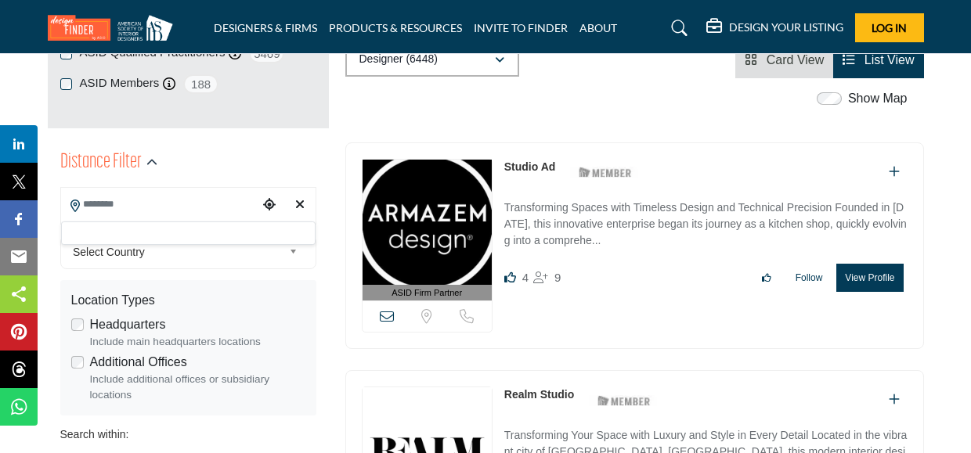
scroll to position [305, 0]
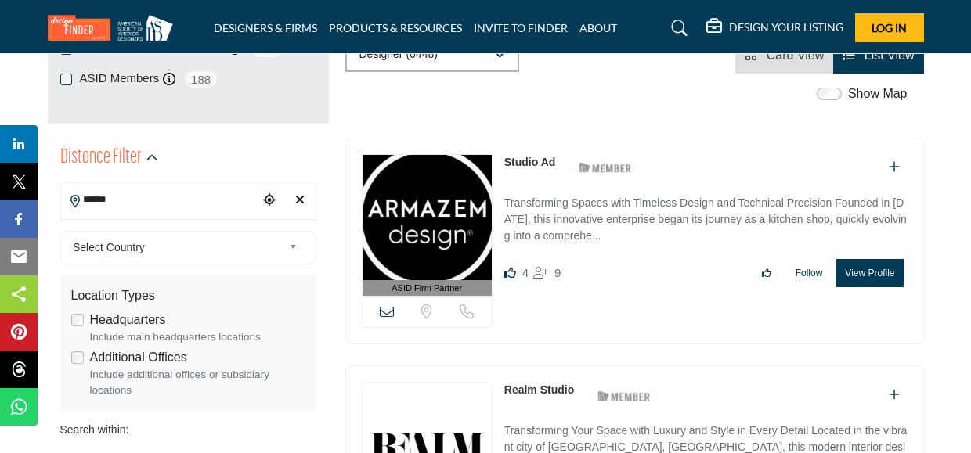
type input "******"
click at [298, 203] on icon "Clear search location" at bounding box center [299, 199] width 9 height 13
type input "***"
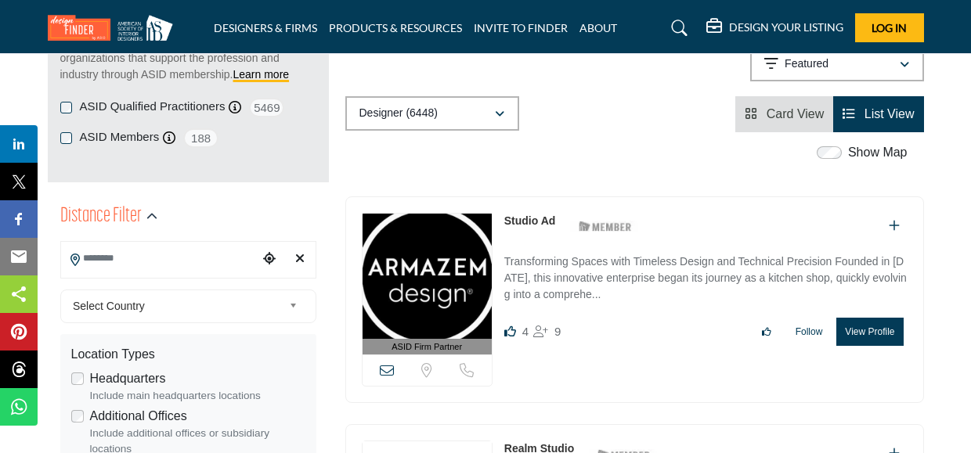
scroll to position [251, 0]
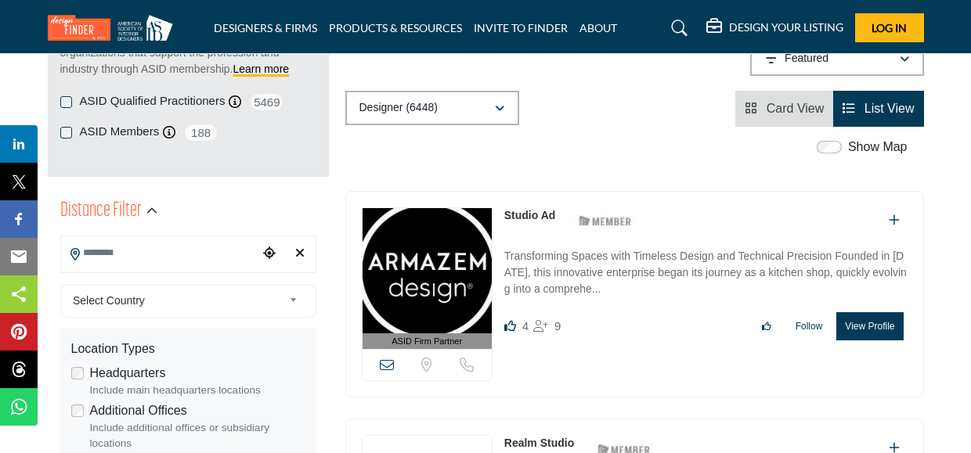
click at [302, 257] on icon "Clear search location" at bounding box center [299, 253] width 9 height 13
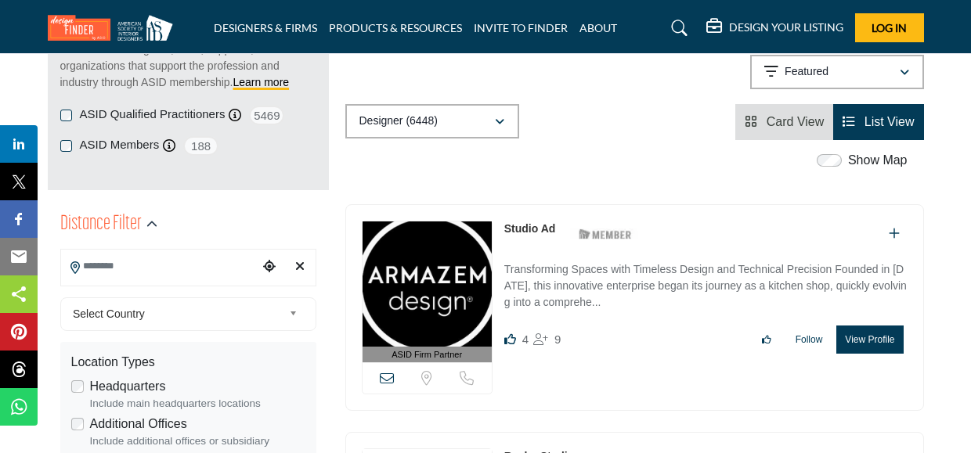
scroll to position [267, 0]
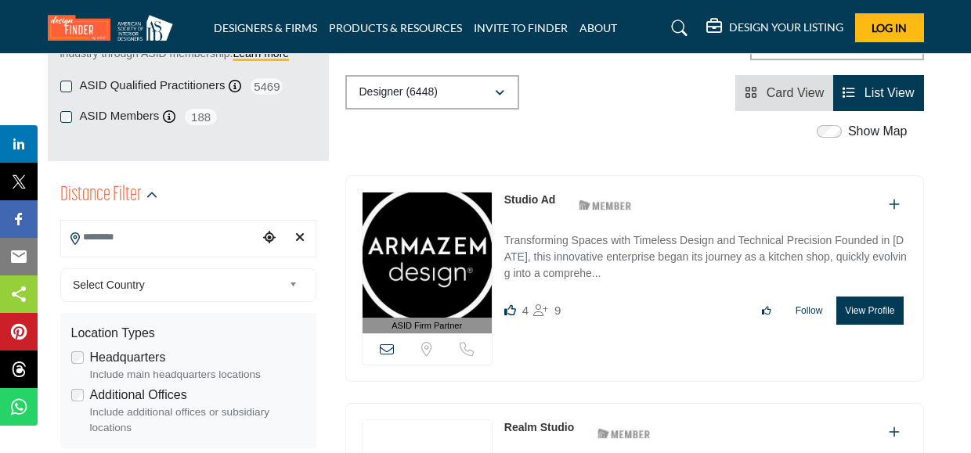
click at [298, 242] on icon "Clear search location" at bounding box center [299, 237] width 9 height 13
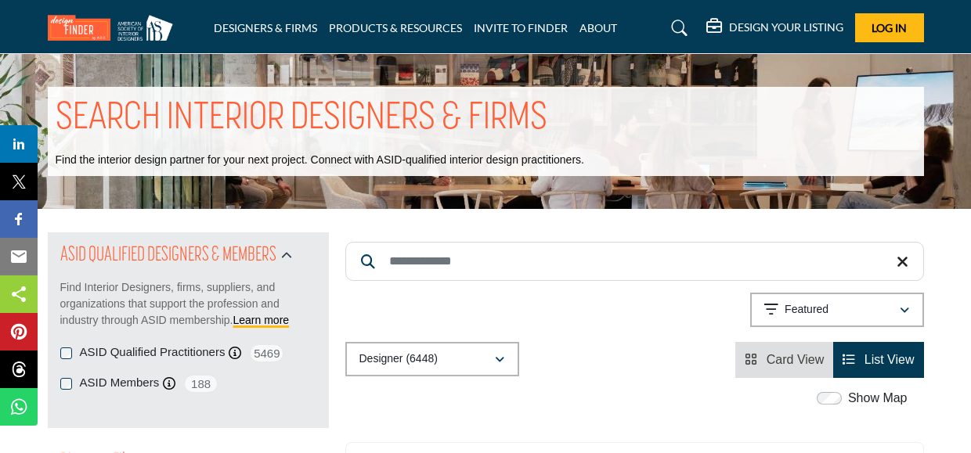
scroll to position [0, 0]
click at [290, 256] on icon "button" at bounding box center [286, 256] width 11 height 11
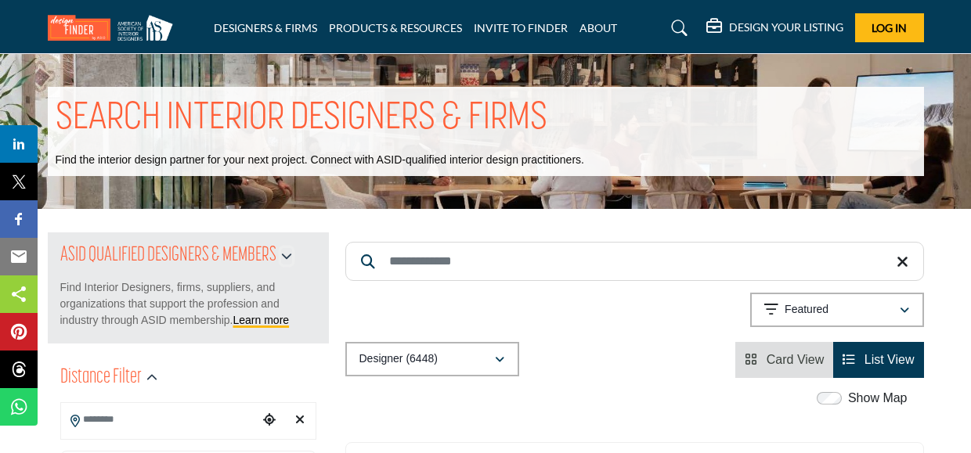
click at [290, 256] on icon "button" at bounding box center [286, 256] width 11 height 11
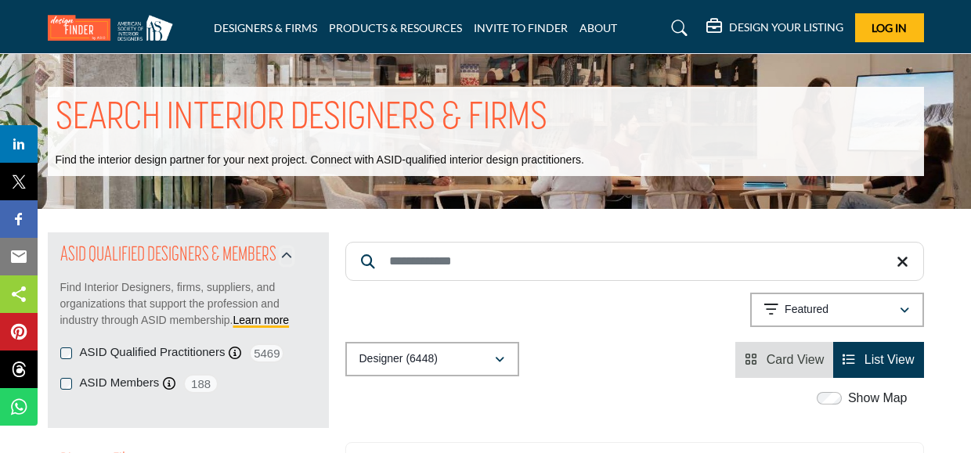
click at [290, 256] on icon "button" at bounding box center [286, 256] width 11 height 11
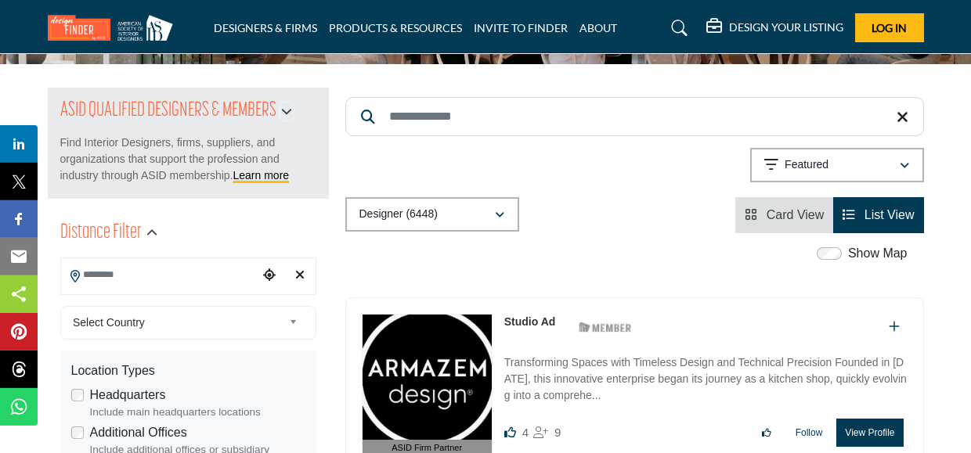
scroll to position [223, 0]
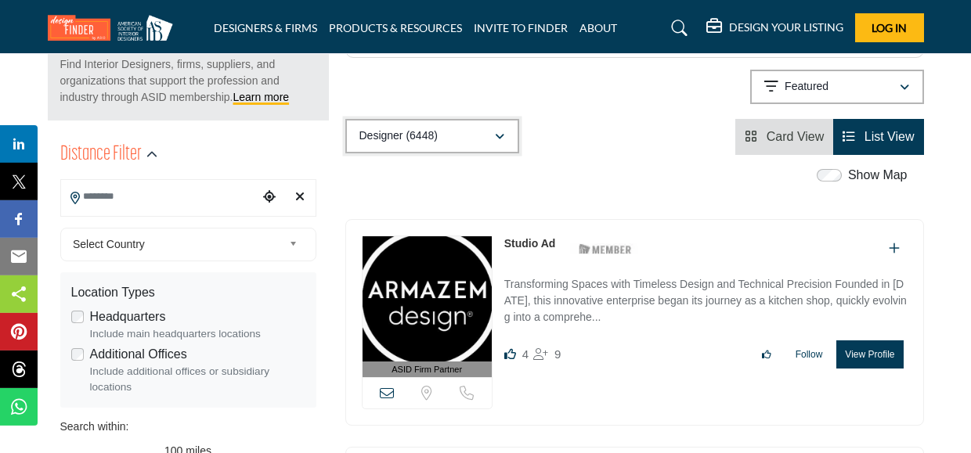
click at [499, 143] on button "Designer (6448)" at bounding box center [432, 136] width 174 height 34
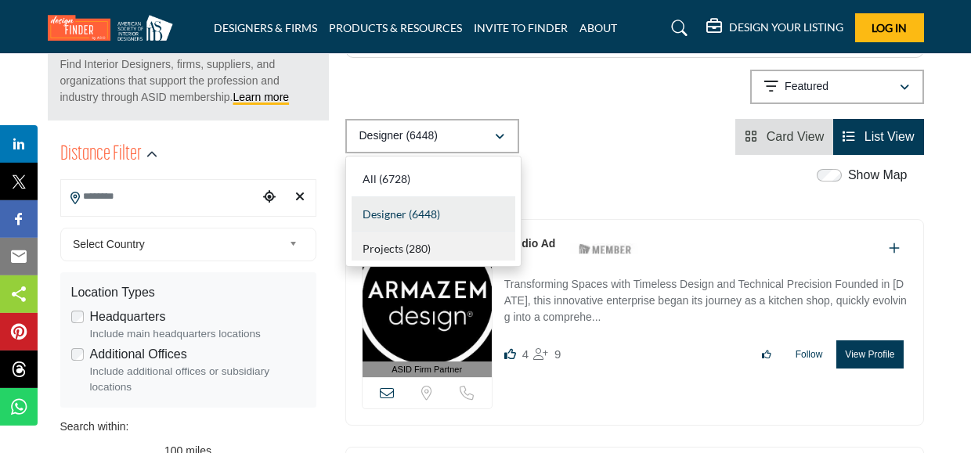
click at [409, 246] on b "(280)" at bounding box center [418, 248] width 25 height 13
